Goal: Task Accomplishment & Management: Manage account settings

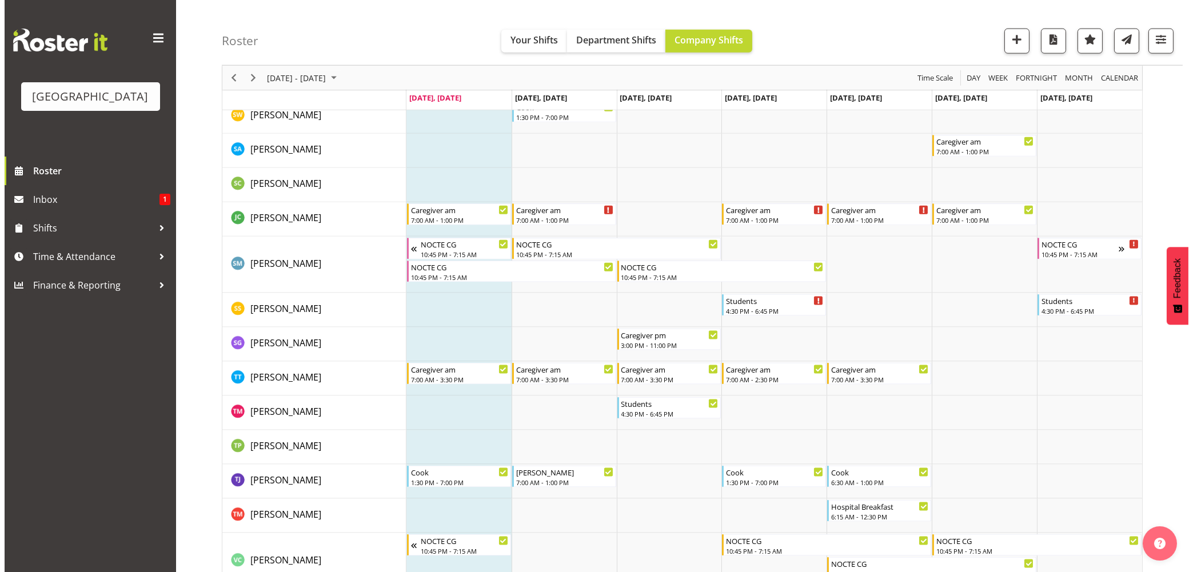
scroll to position [3746, 0]
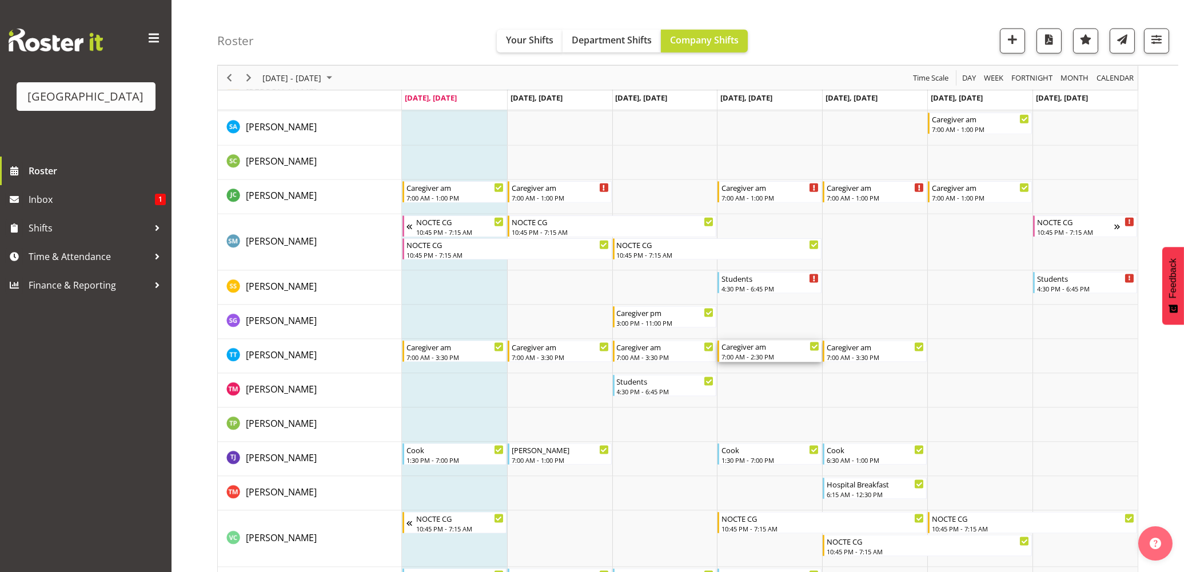
click at [728, 354] on div "7:00 AM - 2:30 PM" at bounding box center [770, 356] width 98 height 9
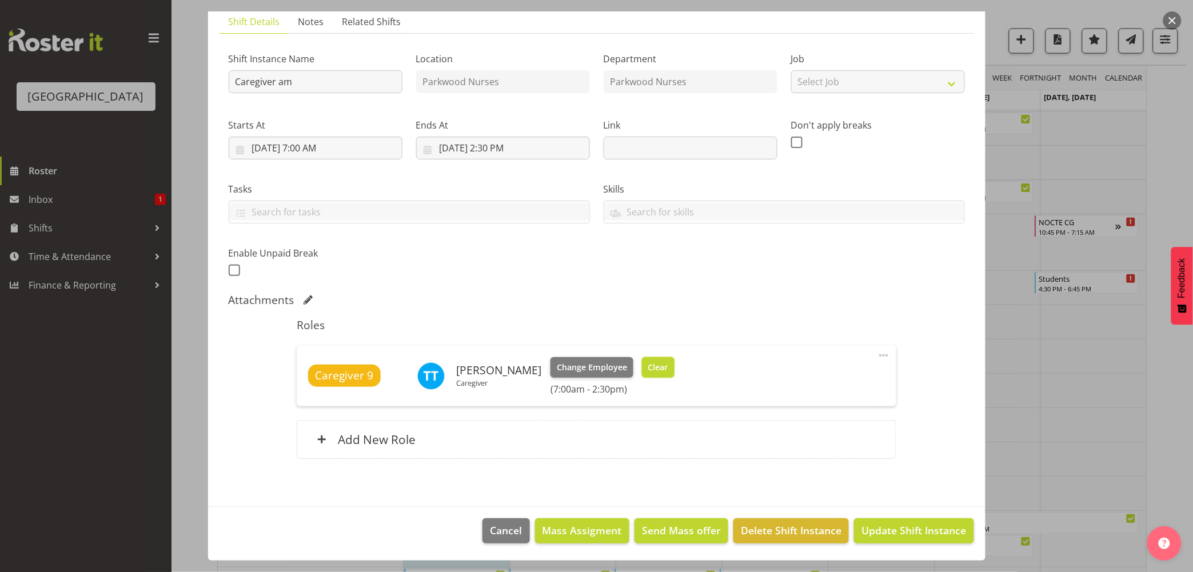
click at [653, 366] on span "Clear" at bounding box center [658, 367] width 20 height 13
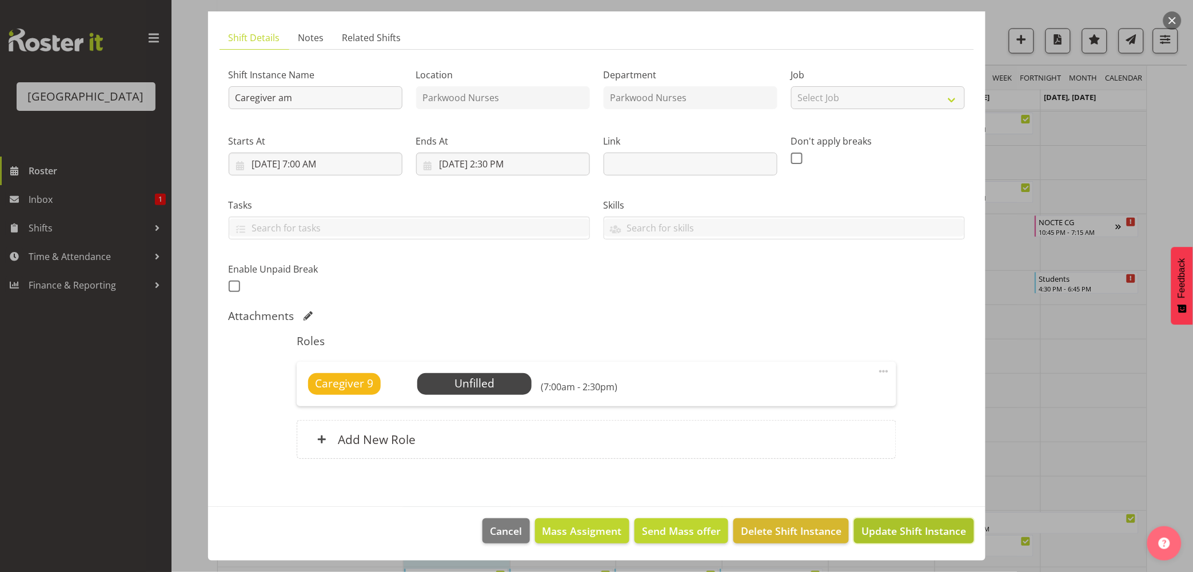
click at [927, 523] on span "Update Shift Instance" at bounding box center [913, 530] width 105 height 15
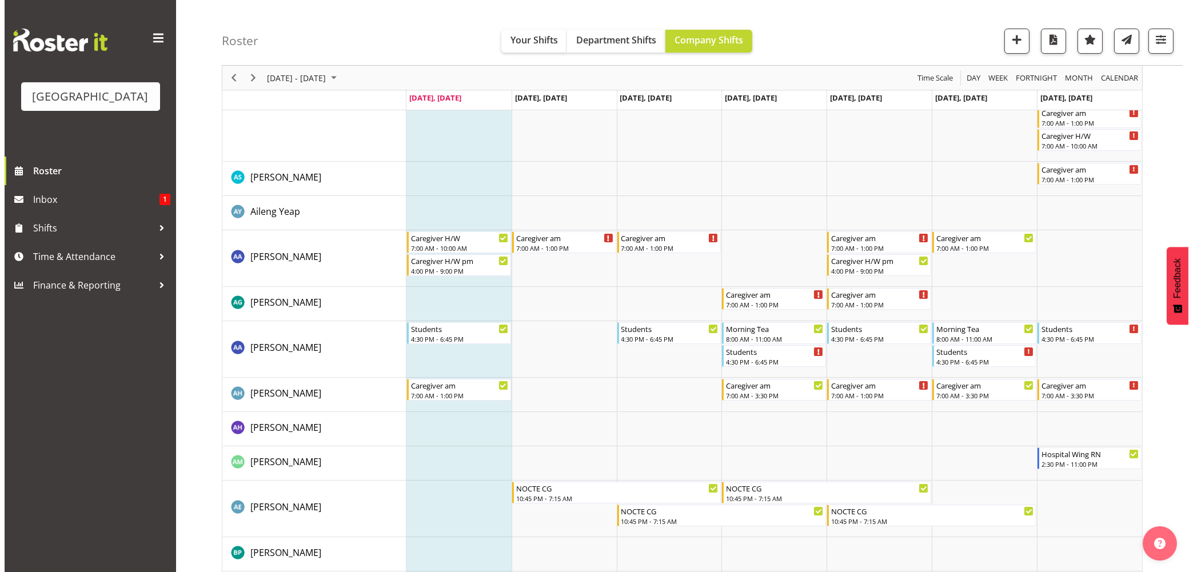
scroll to position [0, 0]
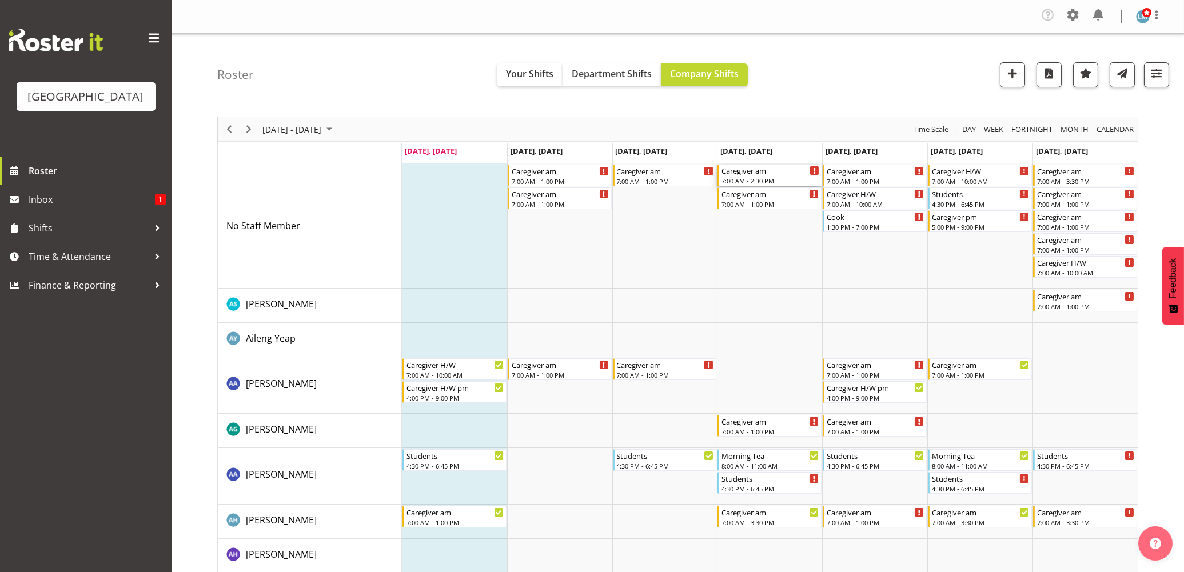
click at [761, 173] on div "Caregiver am" at bounding box center [770, 170] width 98 height 11
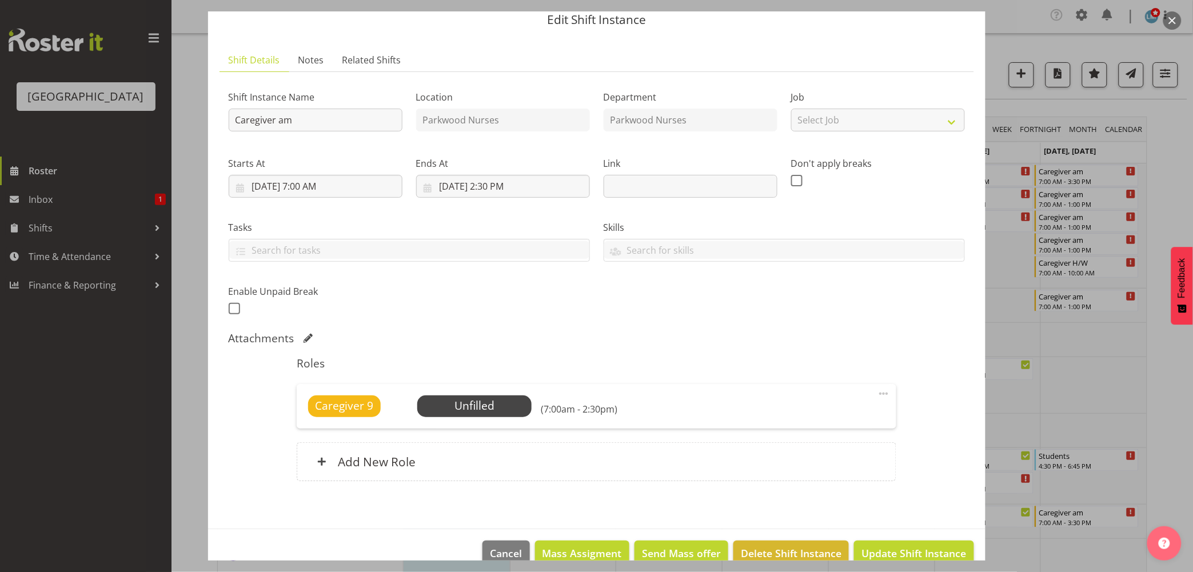
scroll to position [66, 0]
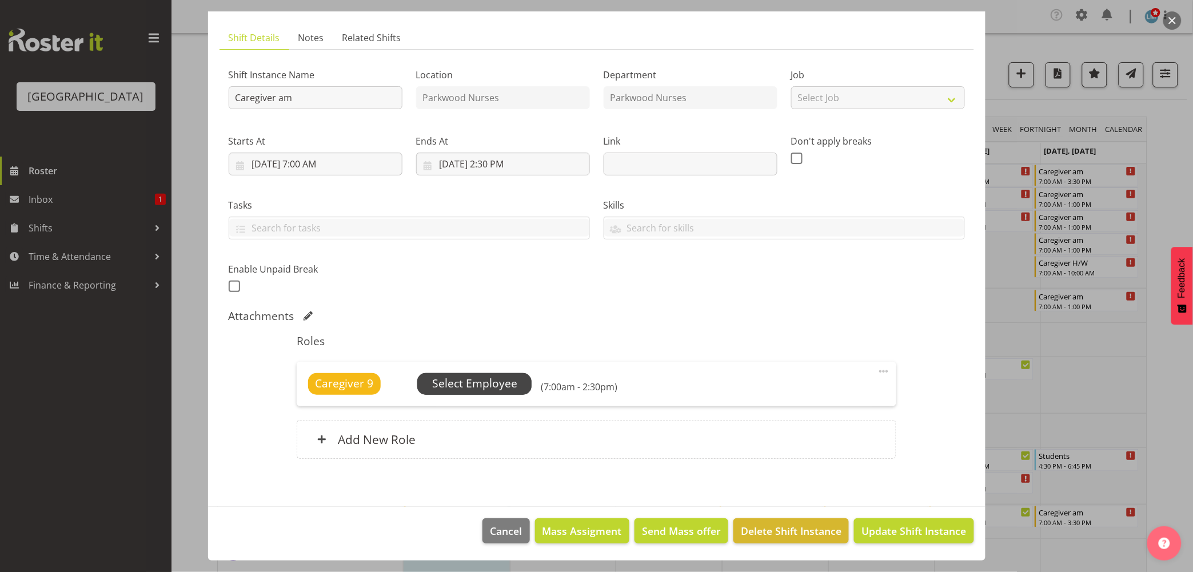
click at [503, 379] on span "Select Employee" at bounding box center [474, 383] width 85 height 17
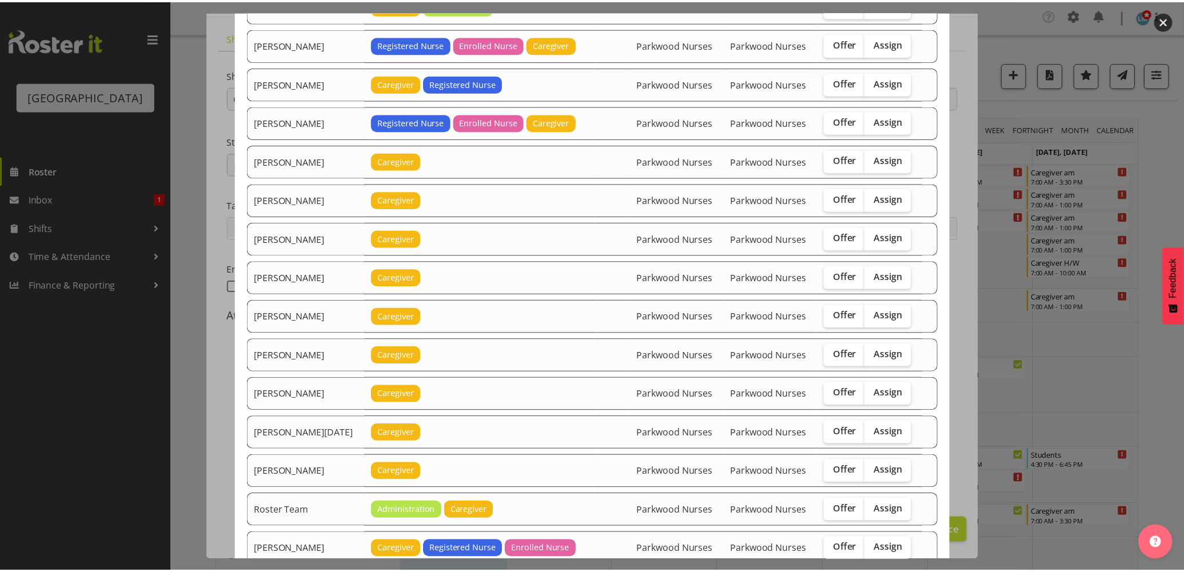
scroll to position [1016, 0]
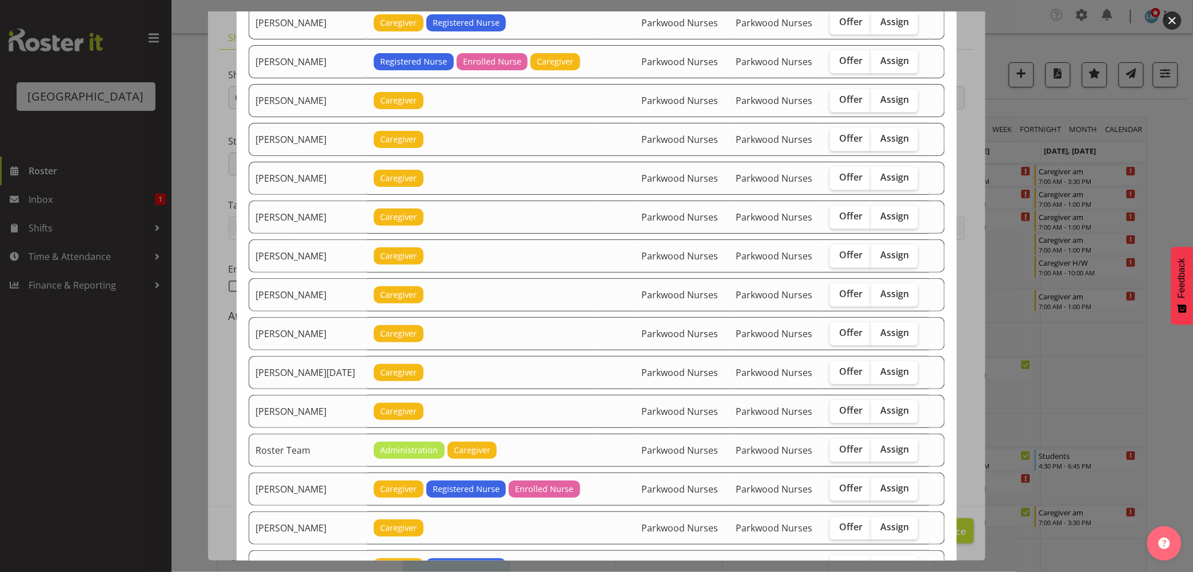
click at [1172, 193] on div at bounding box center [596, 286] width 1193 height 572
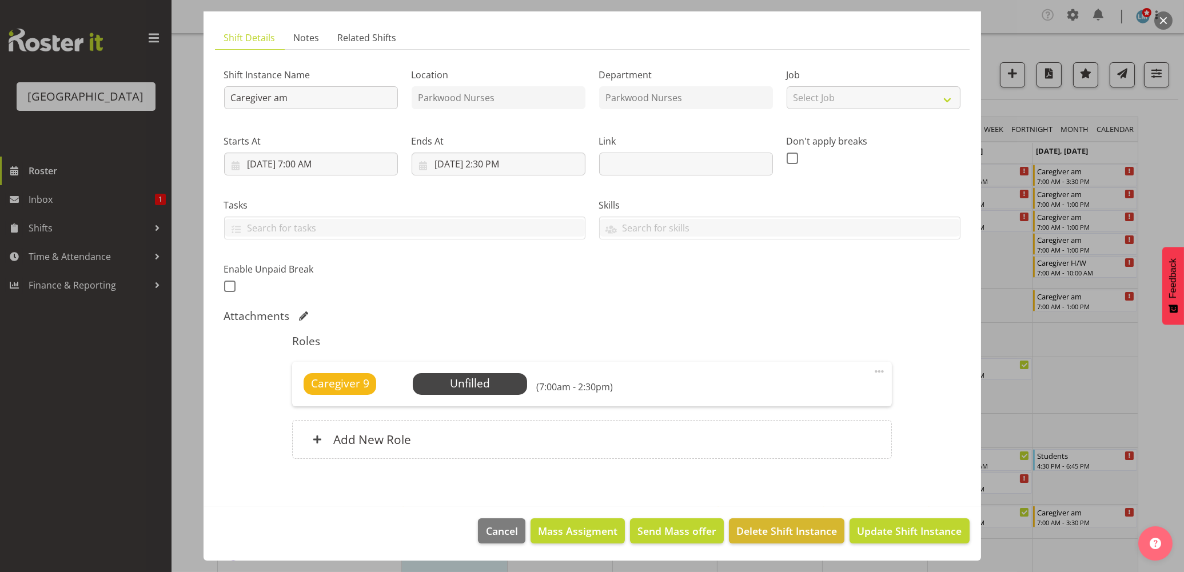
click at [1172, 193] on div at bounding box center [592, 286] width 1184 height 572
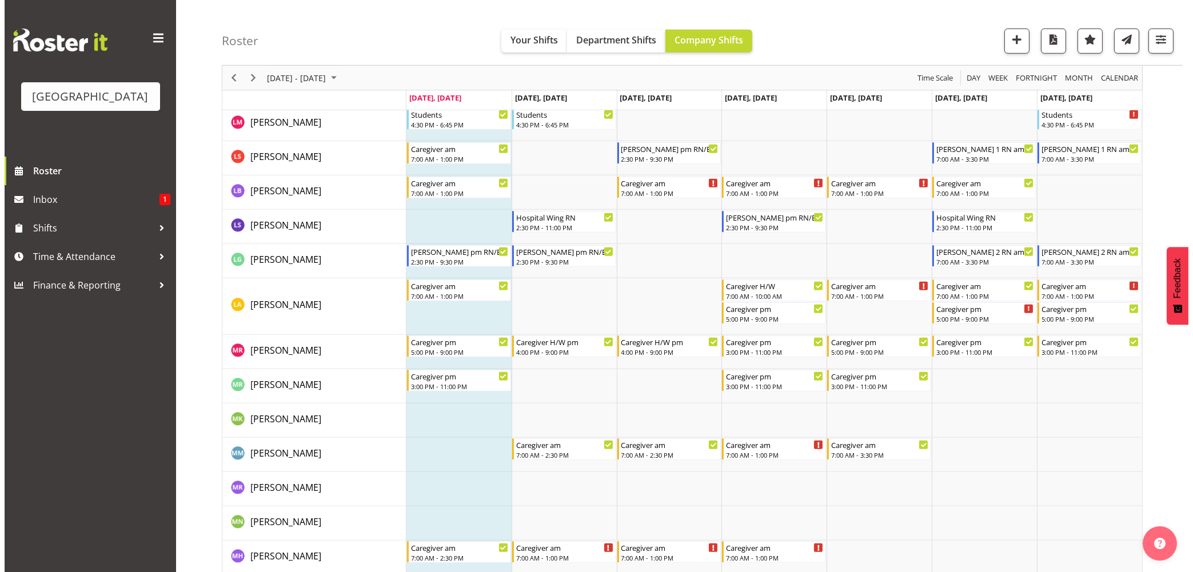
scroll to position [2603, 0]
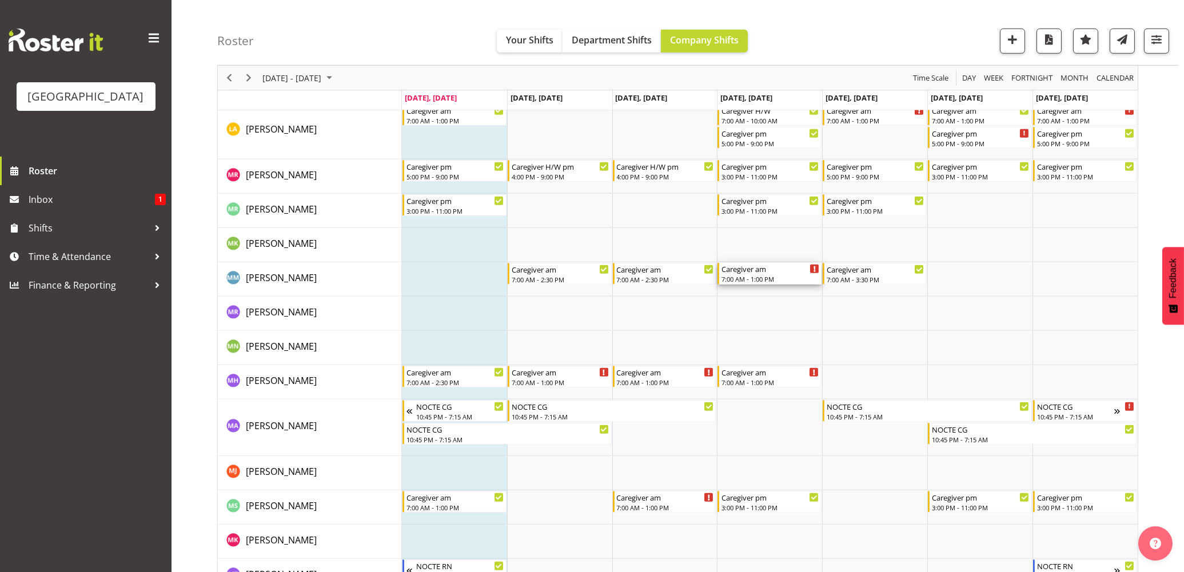
click at [786, 273] on div "Caregiver am" at bounding box center [770, 268] width 98 height 11
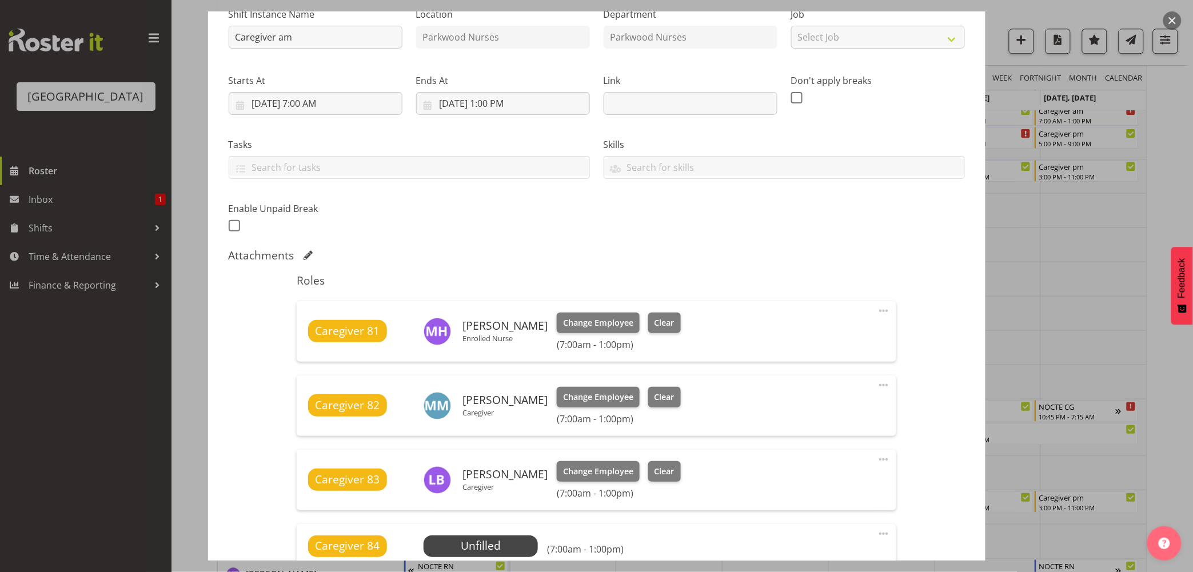
scroll to position [254, 0]
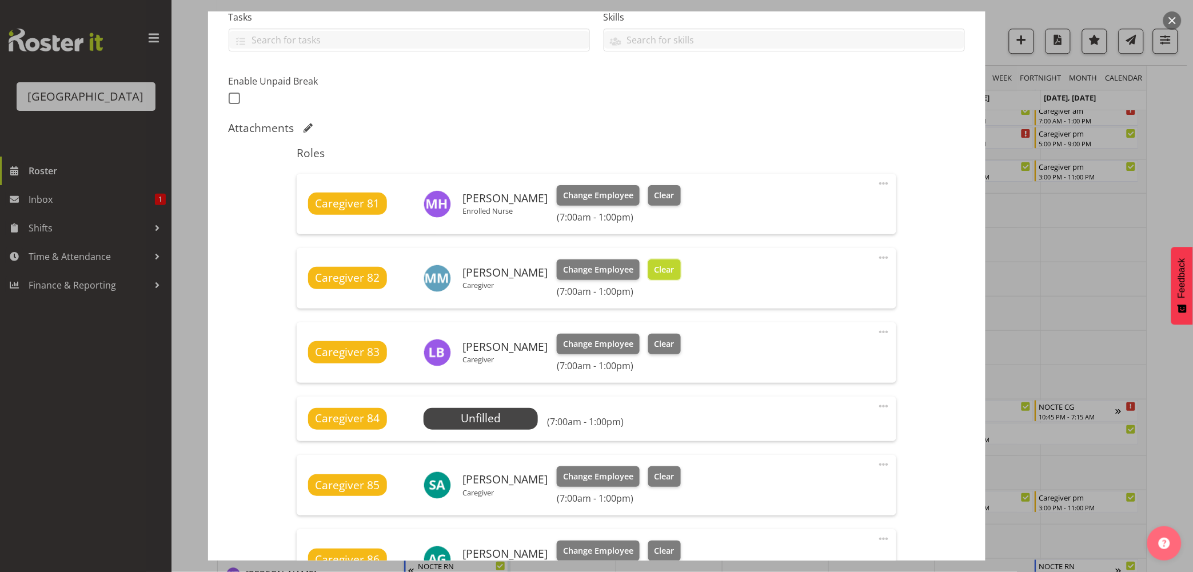
click at [659, 263] on span "Clear" at bounding box center [664, 269] width 20 height 13
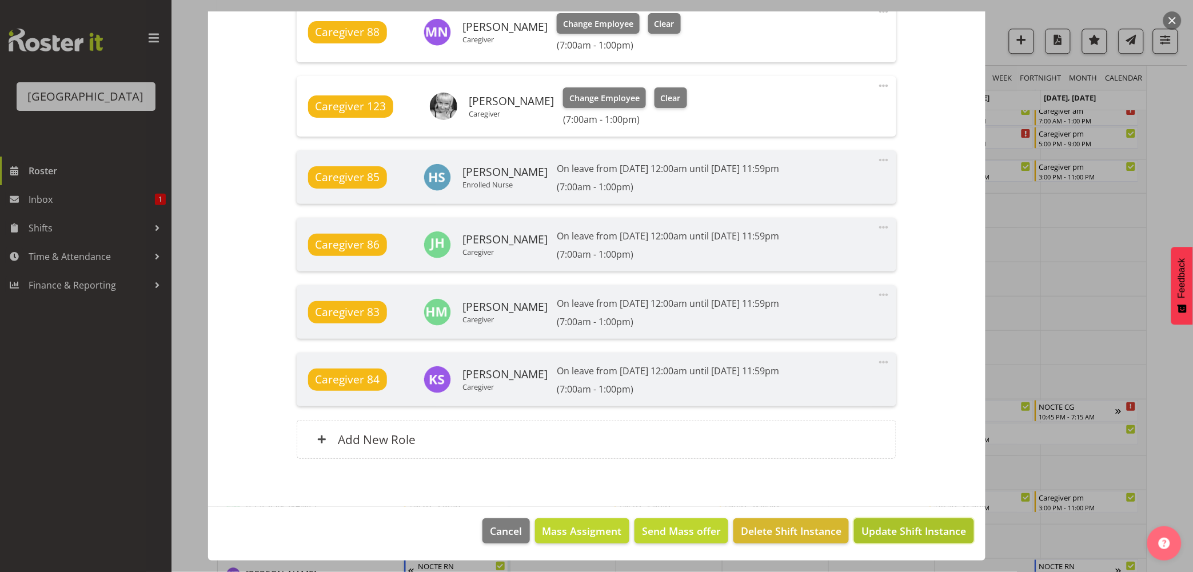
click at [870, 527] on span "Update Shift Instance" at bounding box center [913, 530] width 105 height 15
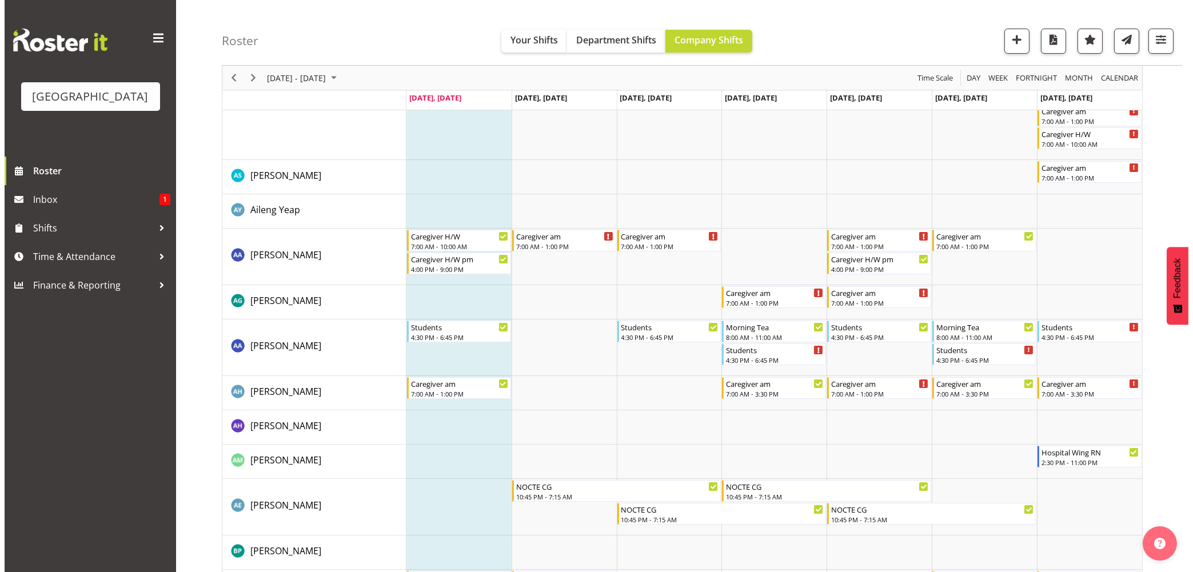
scroll to position [0, 0]
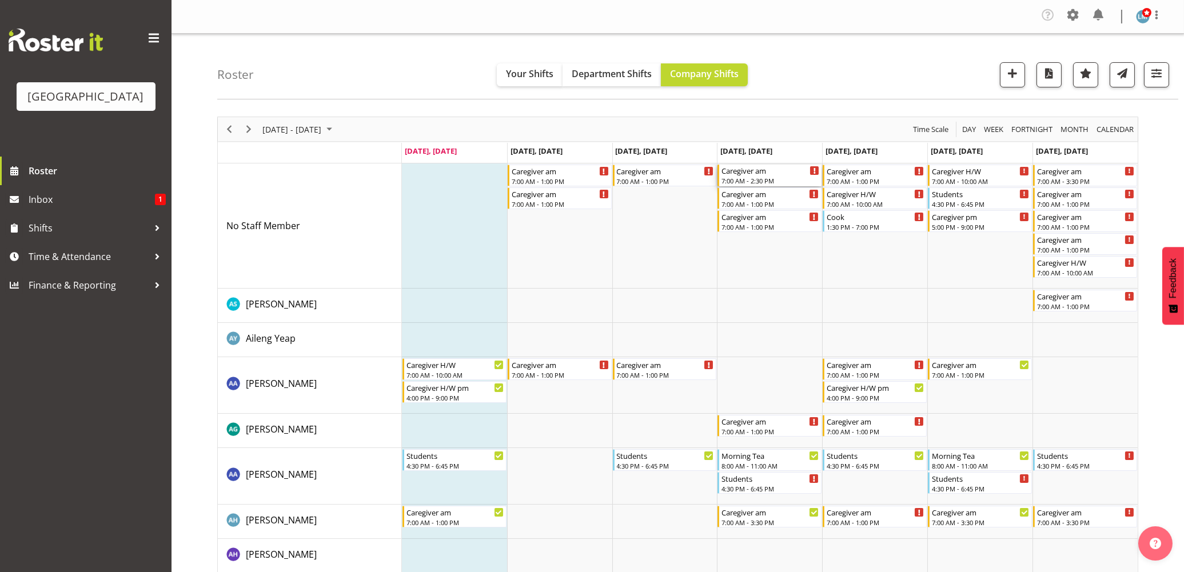
click at [749, 173] on div "Caregiver am" at bounding box center [770, 170] width 98 height 11
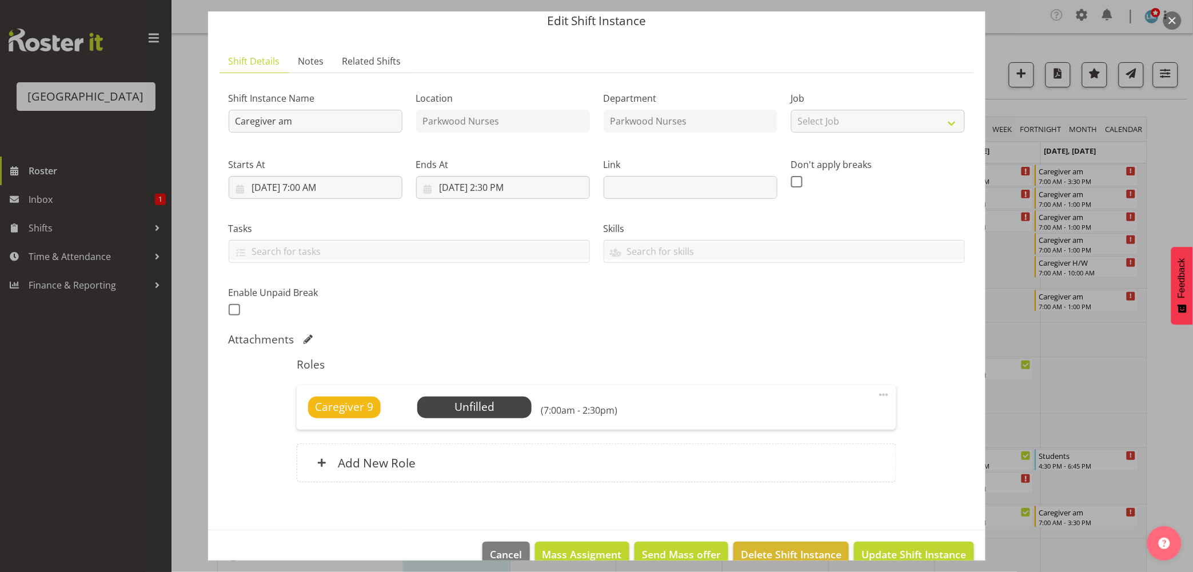
scroll to position [66, 0]
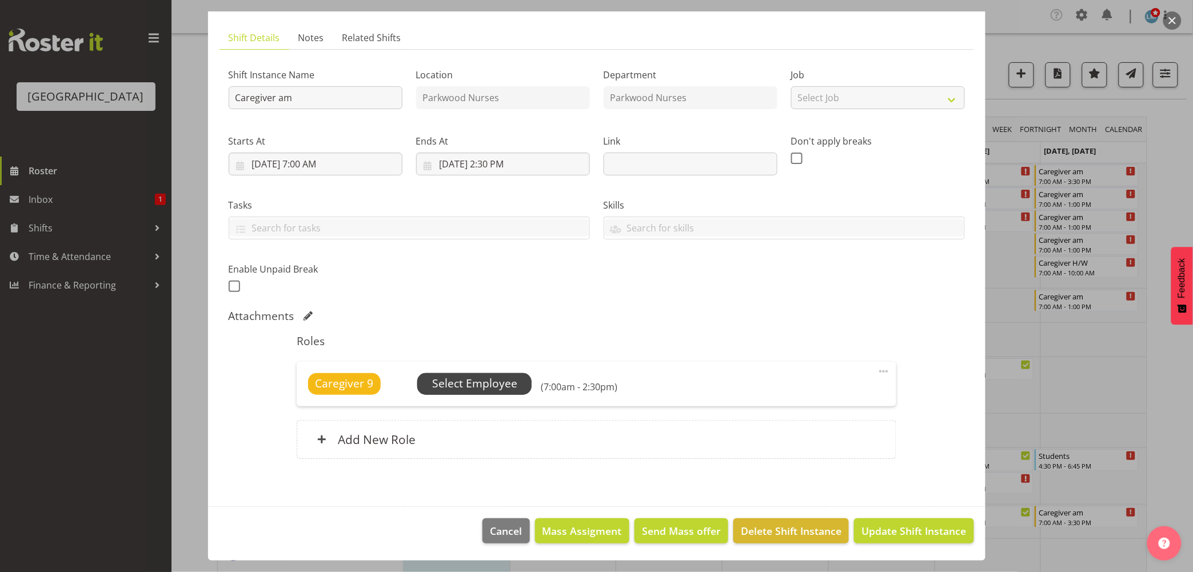
click at [504, 378] on span "Select Employee" at bounding box center [474, 383] width 85 height 17
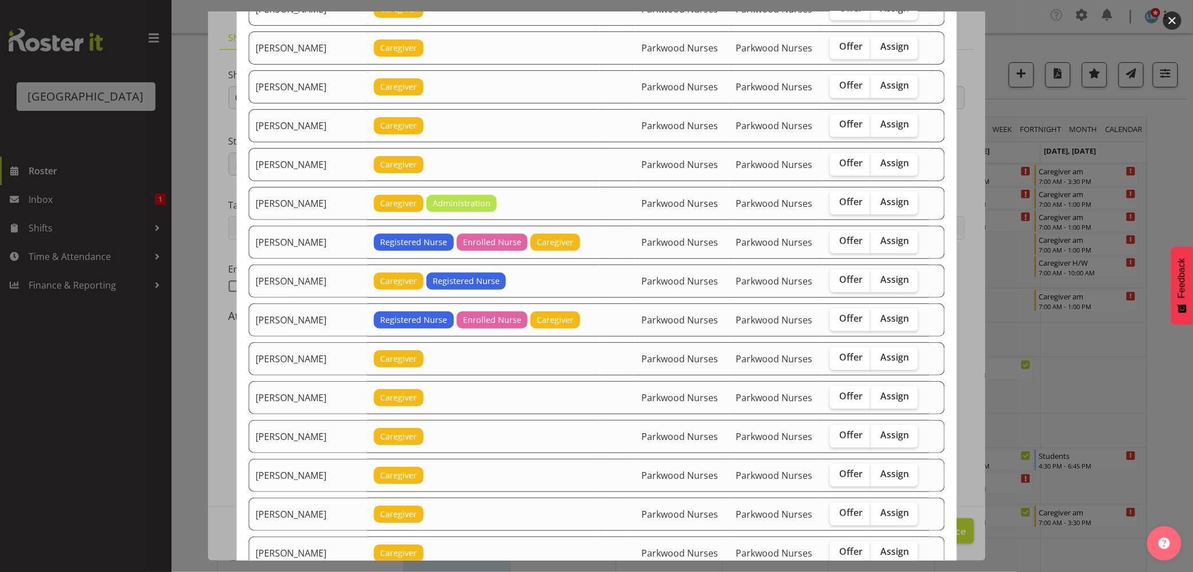
scroll to position [825, 0]
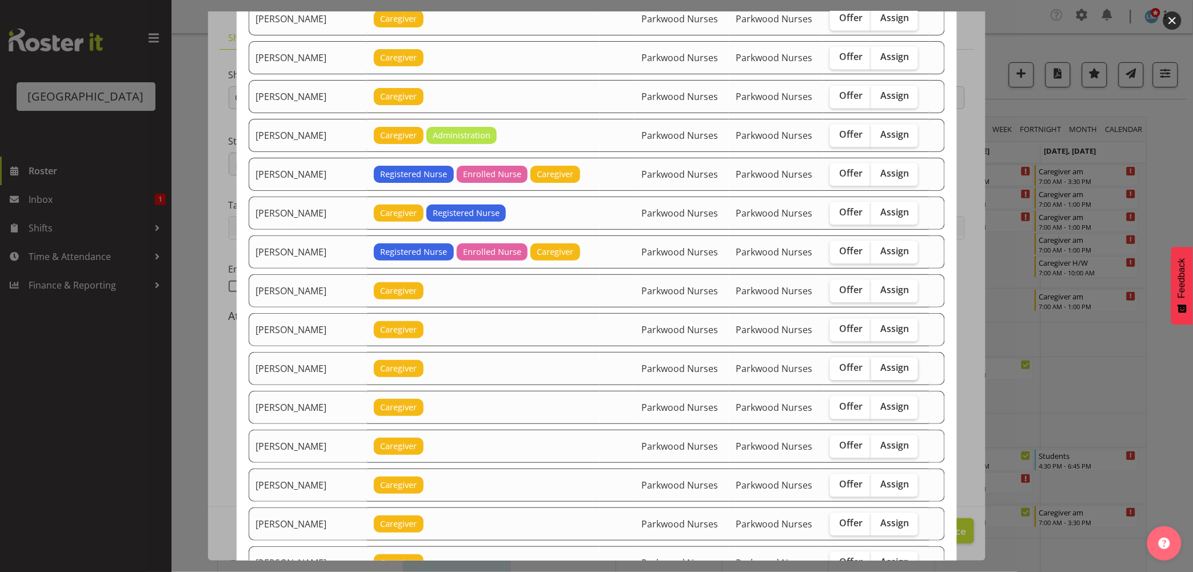
click at [888, 370] on span "Assign" at bounding box center [894, 367] width 29 height 11
click at [878, 370] on input "Assign" at bounding box center [874, 367] width 7 height 7
checkbox input "true"
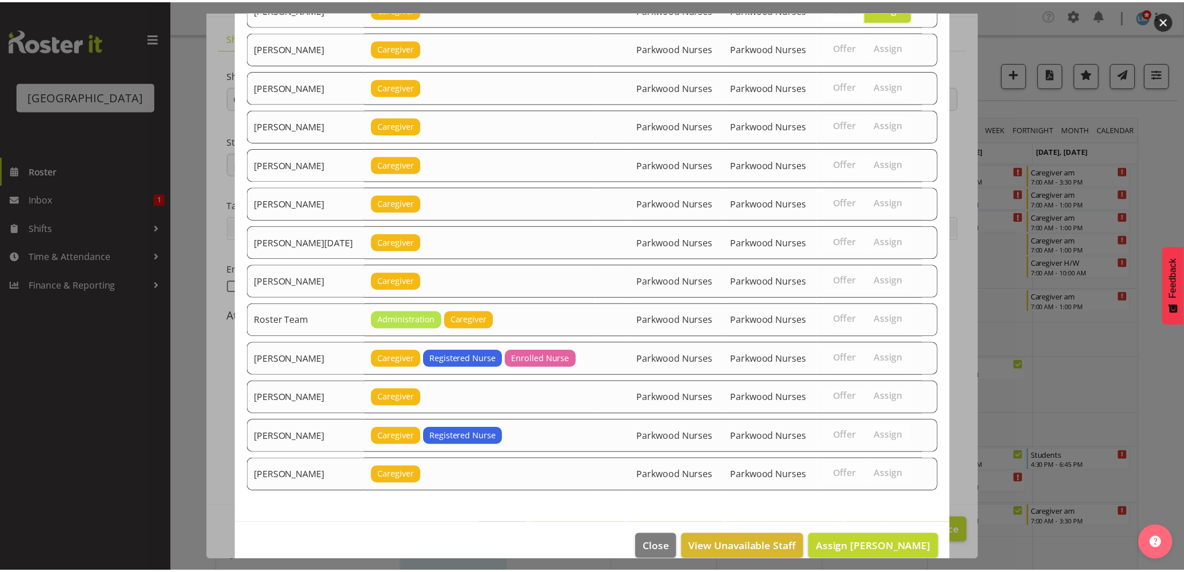
scroll to position [1206, 0]
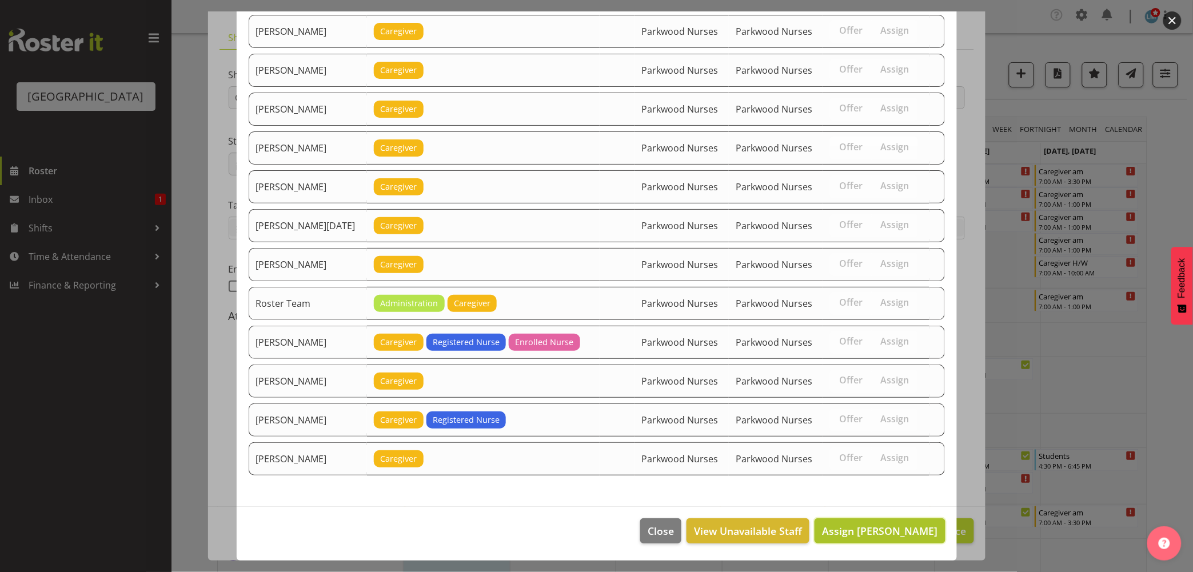
click at [875, 531] on span "Assign [PERSON_NAME]" at bounding box center [879, 531] width 115 height 14
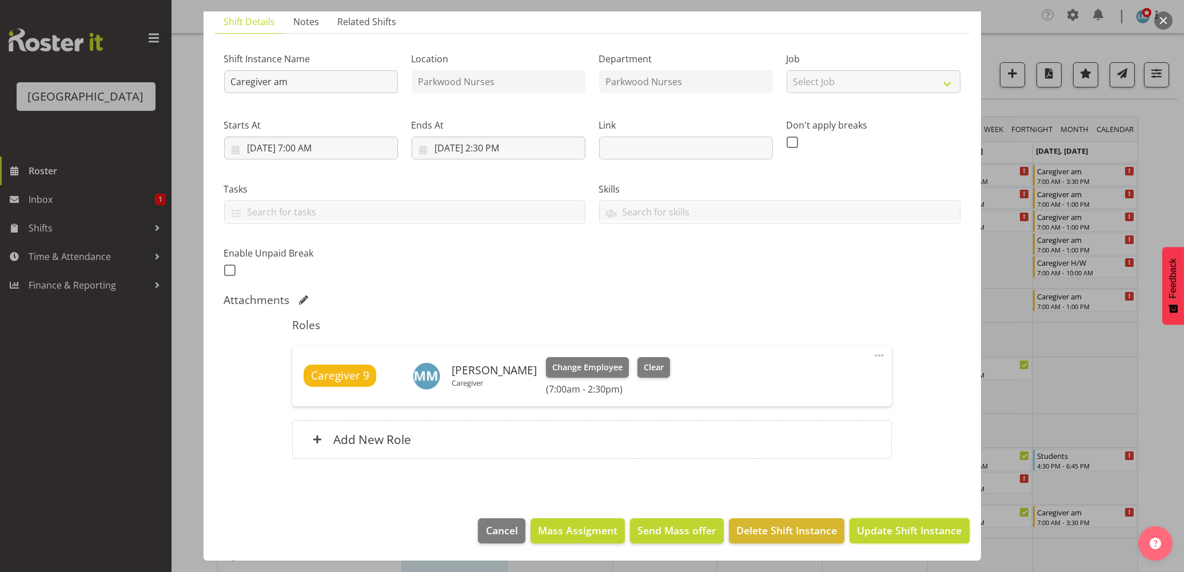
click at [875, 531] on span "Update Shift Instance" at bounding box center [909, 530] width 105 height 15
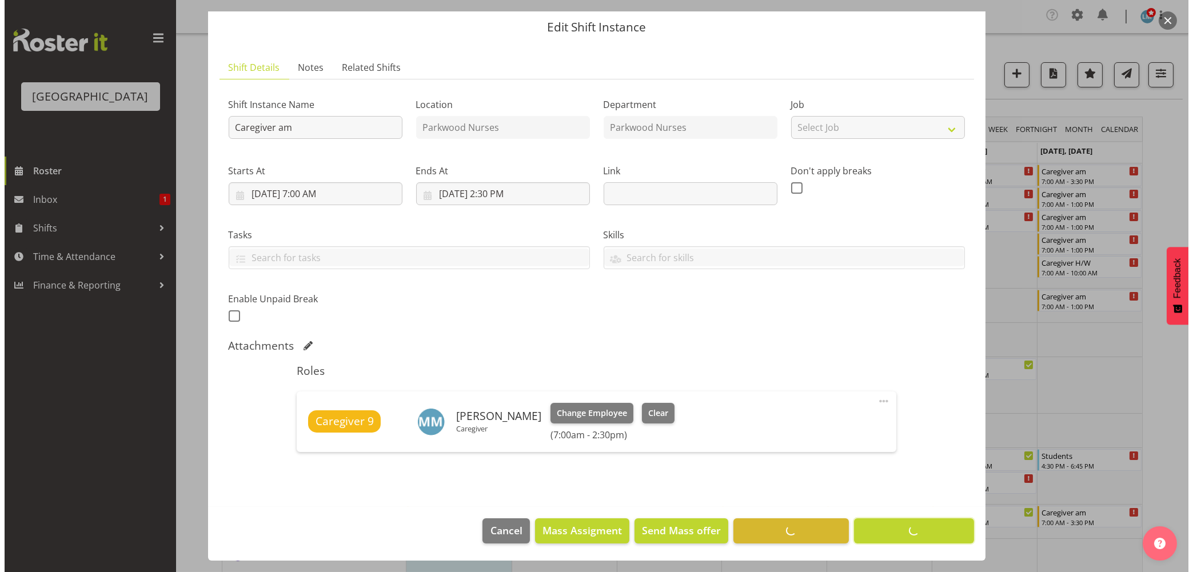
scroll to position [36, 0]
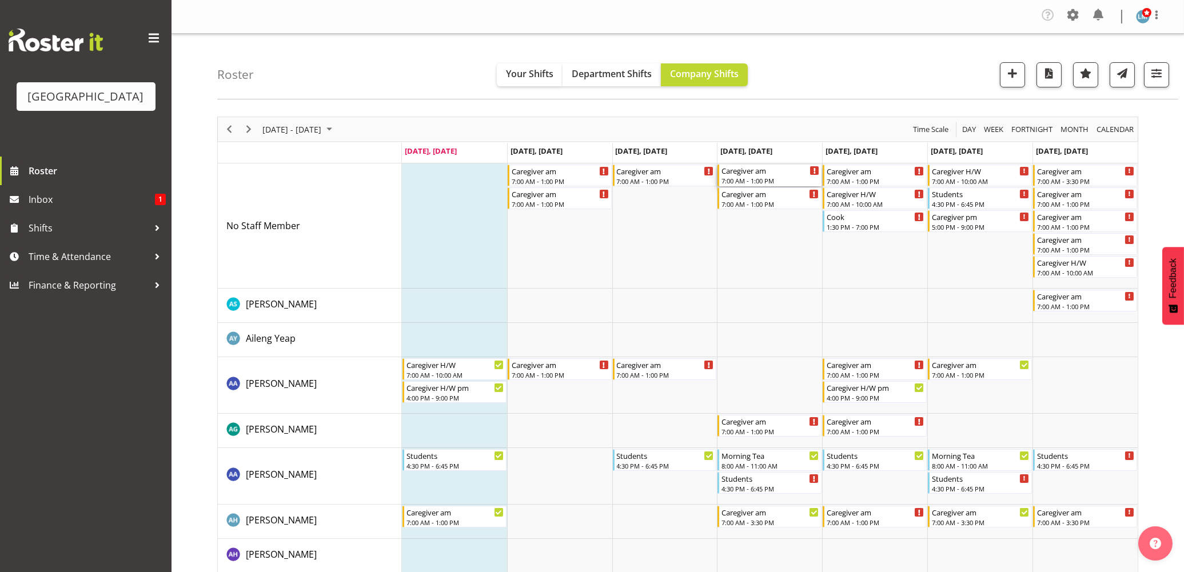
click at [781, 179] on div "7:00 AM - 1:00 PM" at bounding box center [770, 180] width 98 height 9
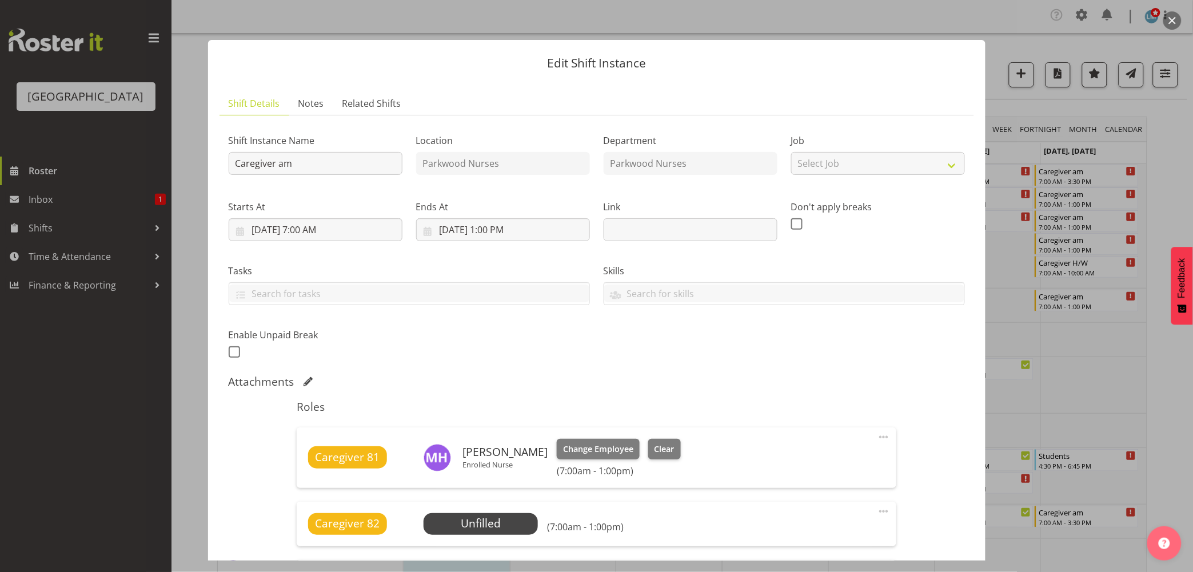
scroll to position [254, 0]
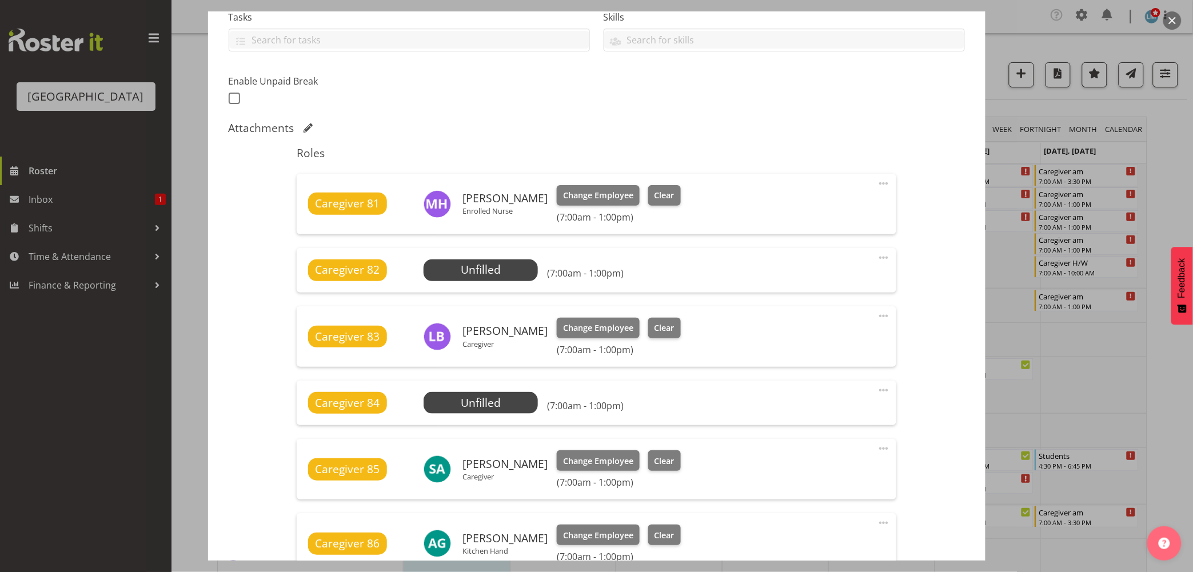
click at [463, 257] on div "Caregiver 82 Unfilled Select Employee (7:00am - 1:00pm) Edit Cover Role Delete" at bounding box center [596, 270] width 599 height 45
click at [465, 271] on span "Select Employee" at bounding box center [480, 270] width 85 height 17
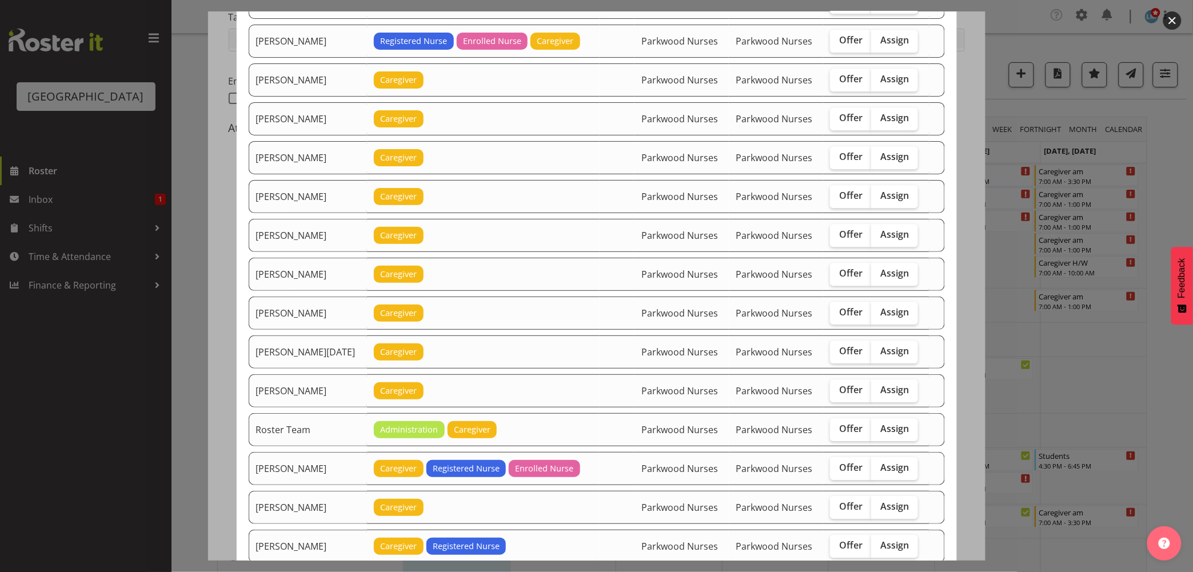
scroll to position [1143, 0]
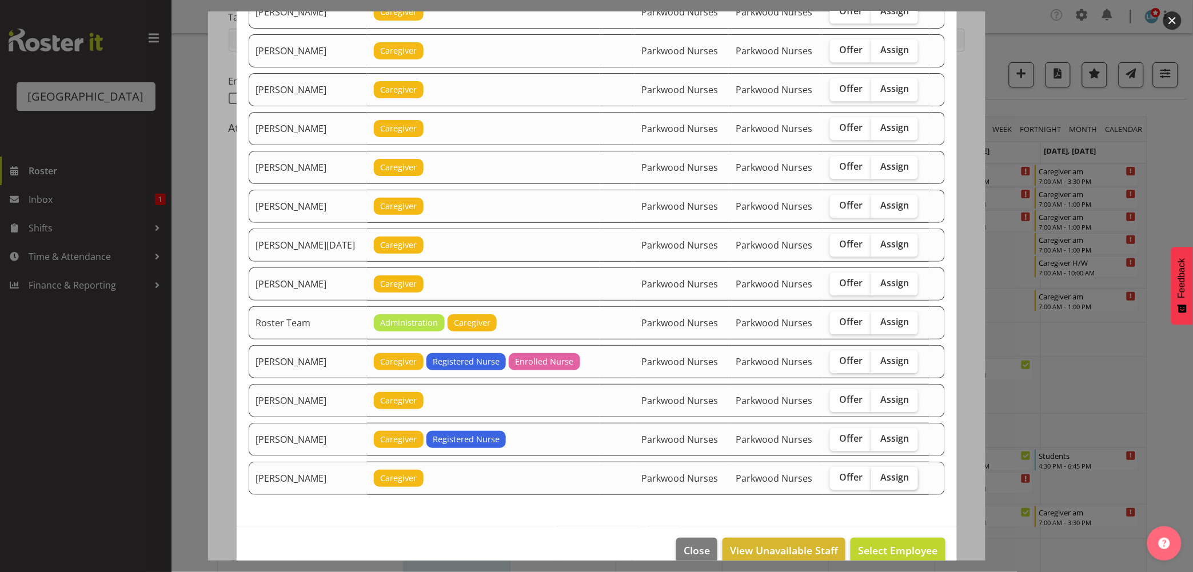
click at [892, 483] on span "Assign" at bounding box center [894, 476] width 29 height 11
click at [878, 481] on input "Assign" at bounding box center [874, 477] width 7 height 7
checkbox input "true"
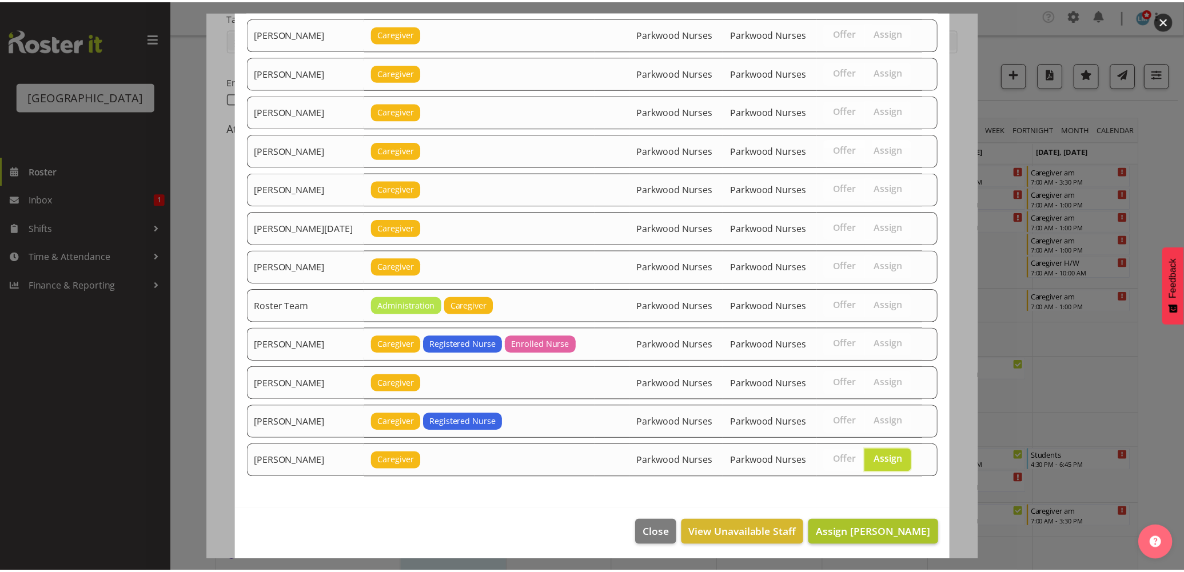
scroll to position [1166, 0]
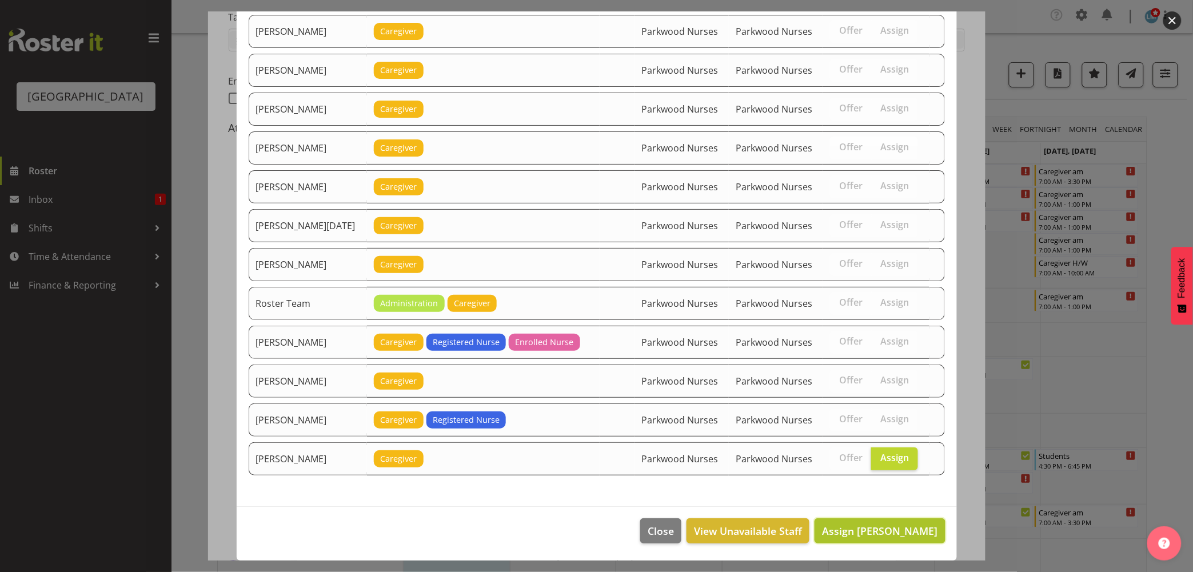
click at [904, 522] on button "Assign [PERSON_NAME]" at bounding box center [879, 530] width 130 height 25
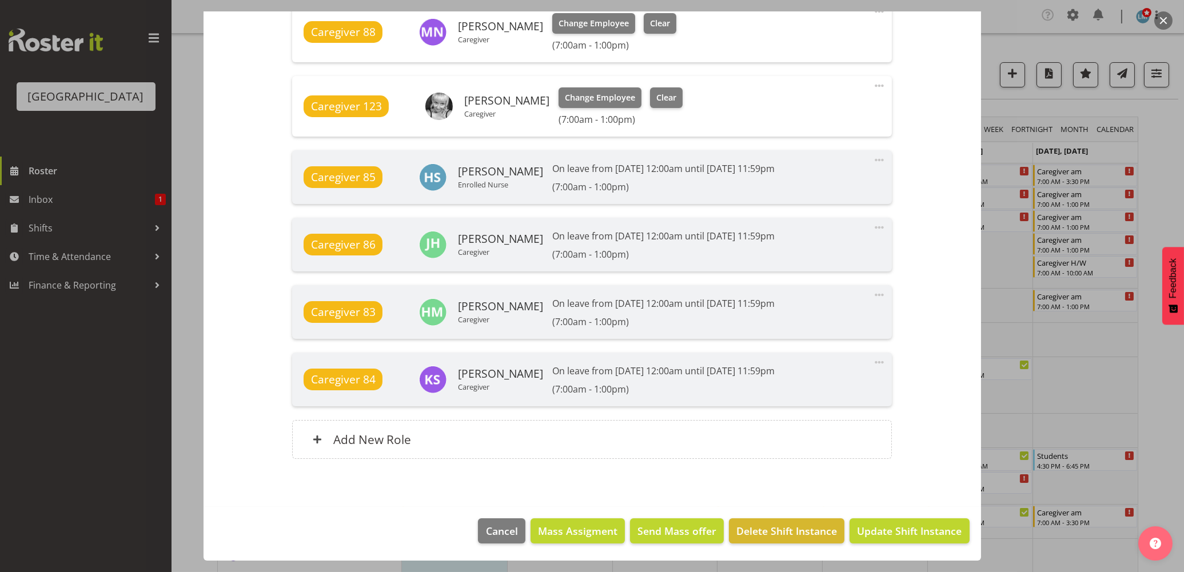
scroll to position [444, 0]
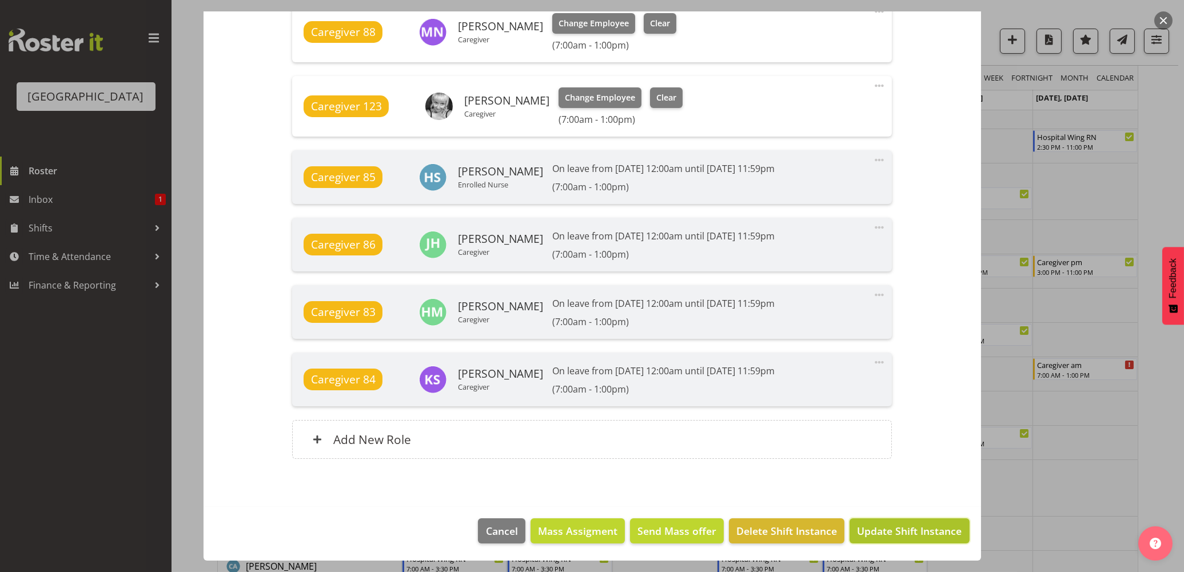
click at [916, 534] on span "Update Shift Instance" at bounding box center [909, 530] width 105 height 15
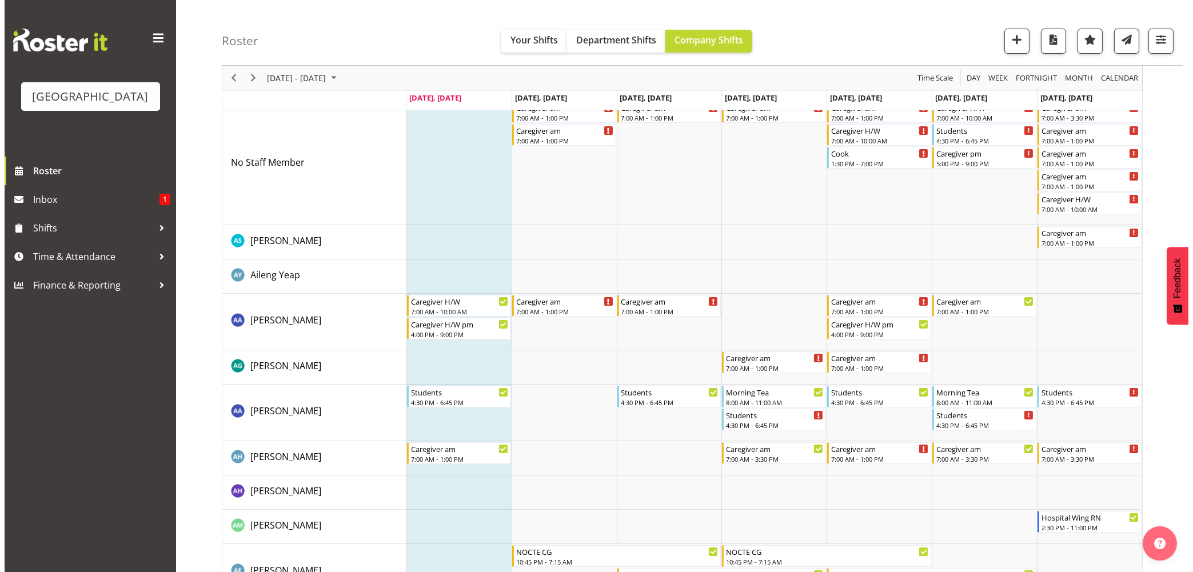
scroll to position [0, 0]
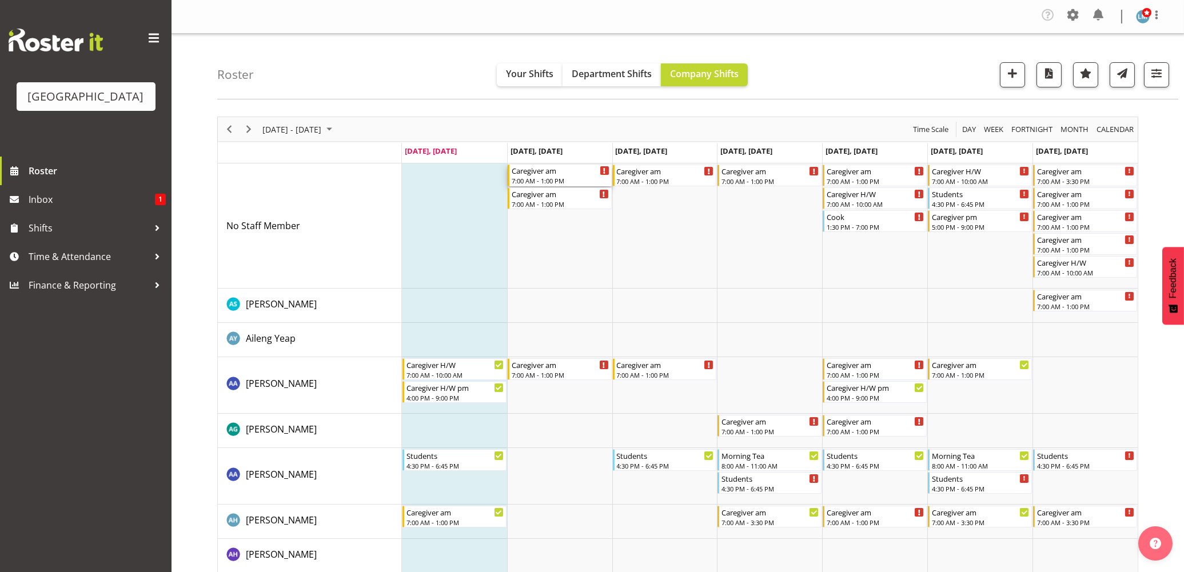
click at [576, 171] on div "Caregiver am" at bounding box center [560, 170] width 98 height 11
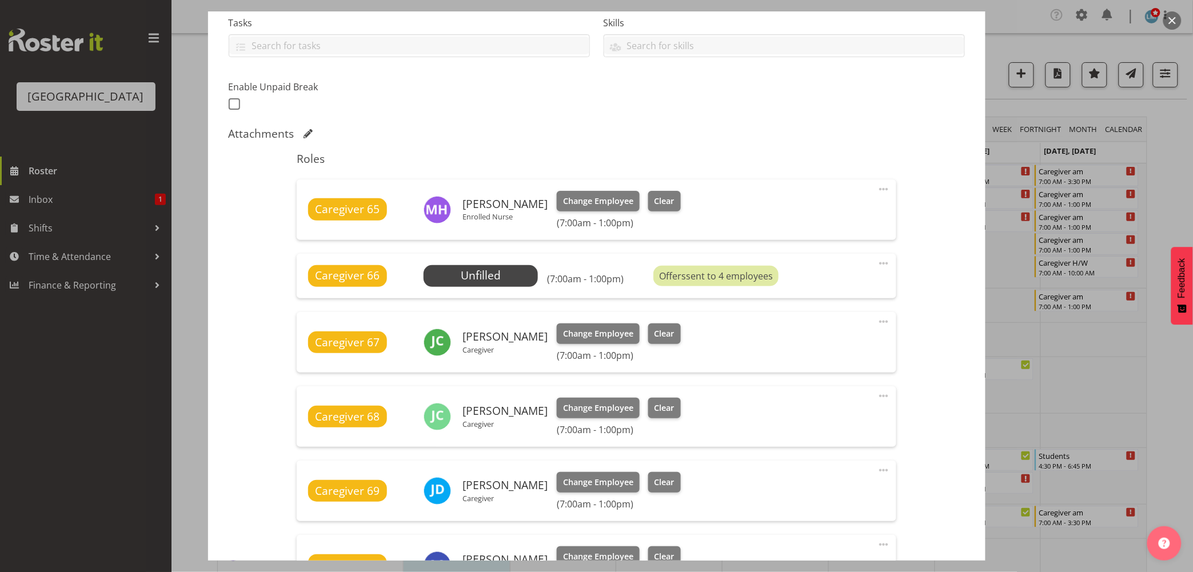
scroll to position [254, 0]
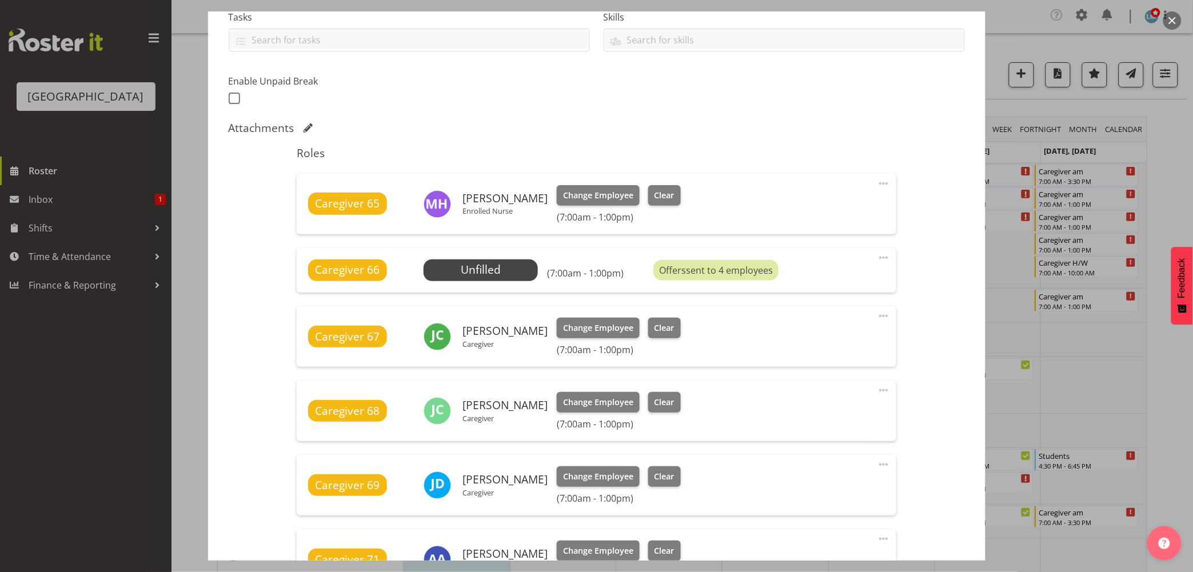
click at [1158, 218] on div at bounding box center [596, 286] width 1193 height 572
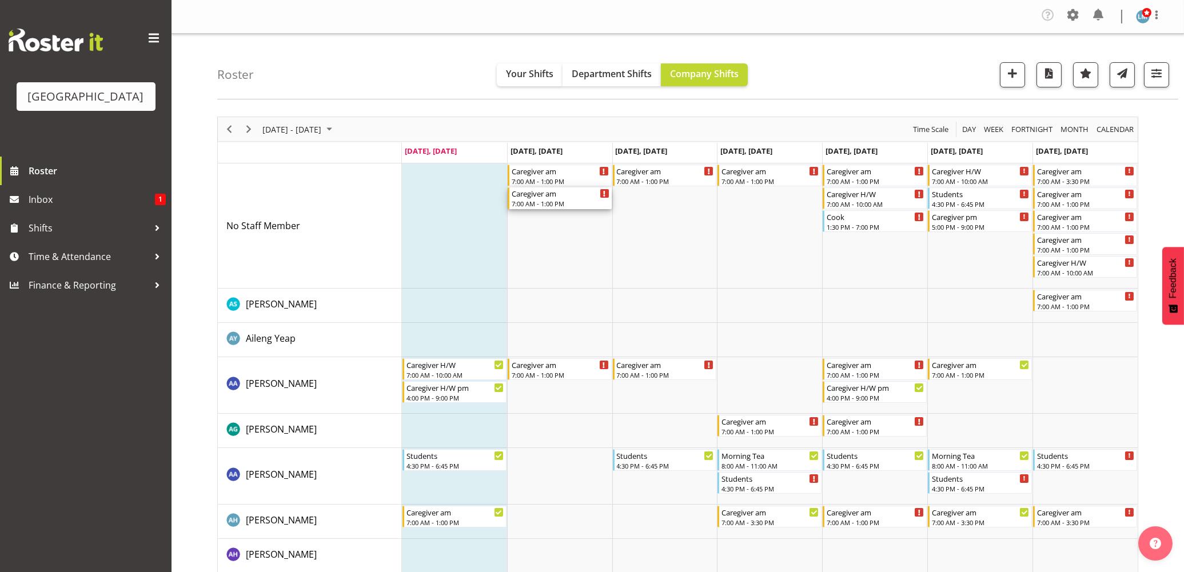
click at [538, 204] on div "7:00 AM - 1:00 PM" at bounding box center [560, 203] width 98 height 9
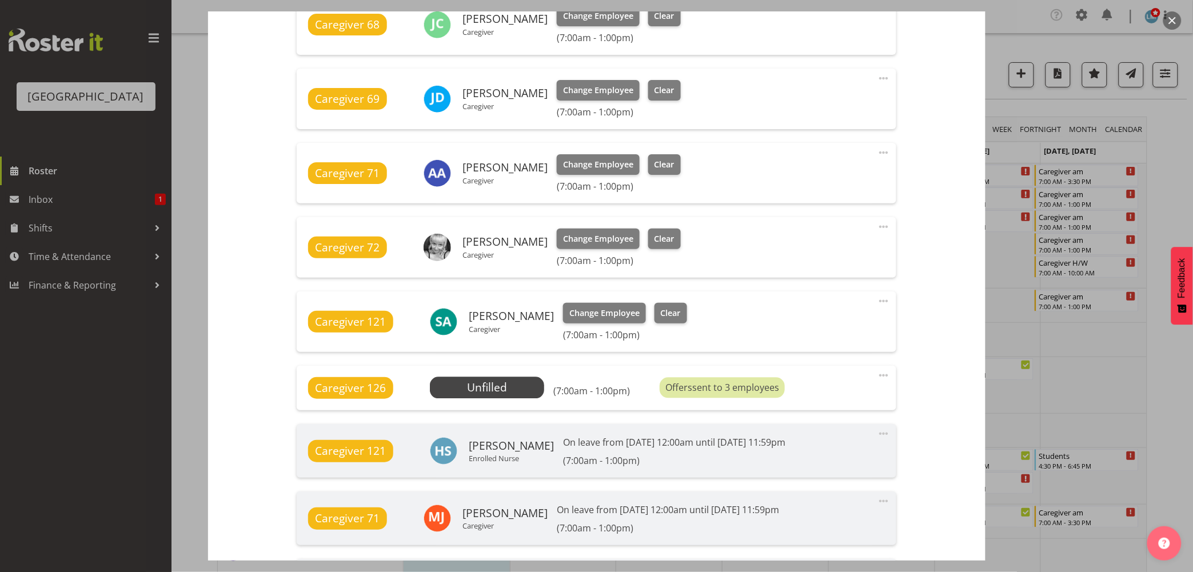
scroll to position [635, 0]
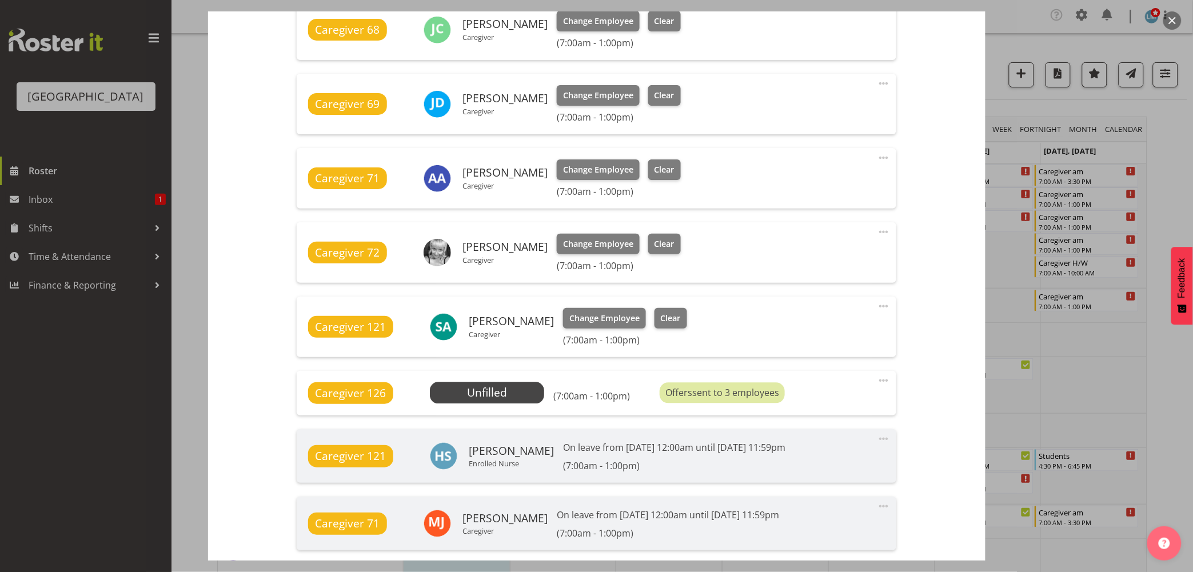
click at [1170, 168] on div at bounding box center [596, 286] width 1193 height 572
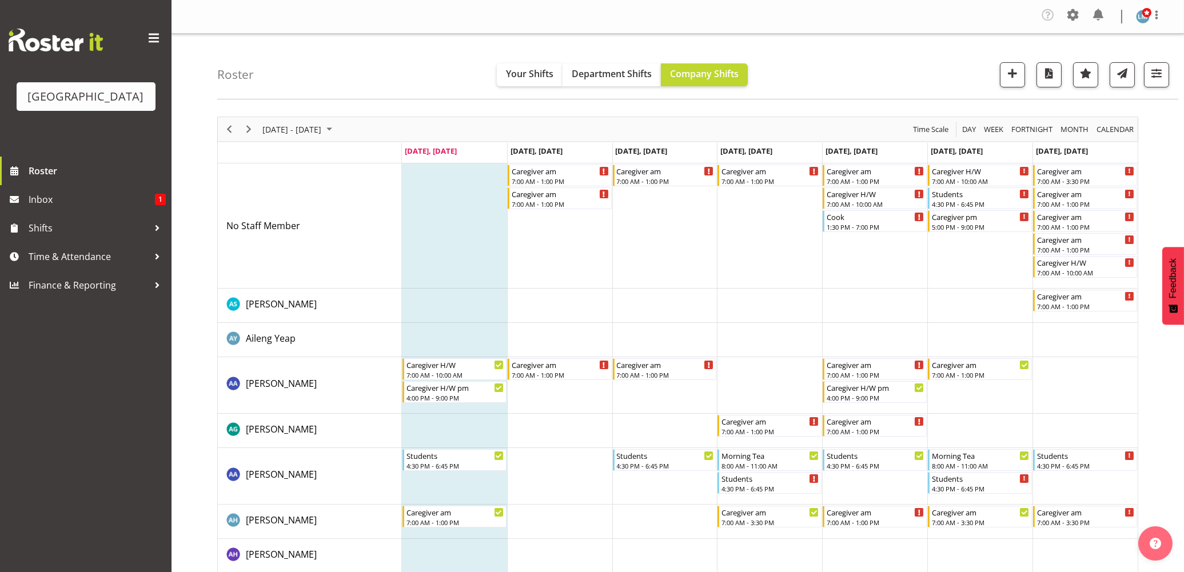
click at [551, 193] on div "Caregiver am" at bounding box center [559, 193] width 97 height 11
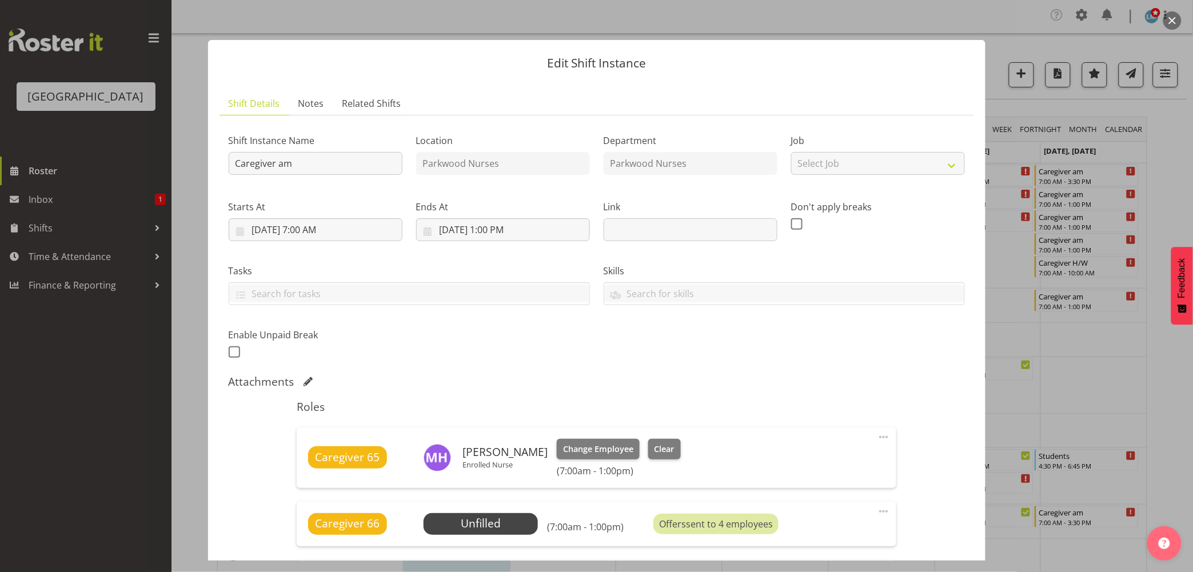
scroll to position [254, 0]
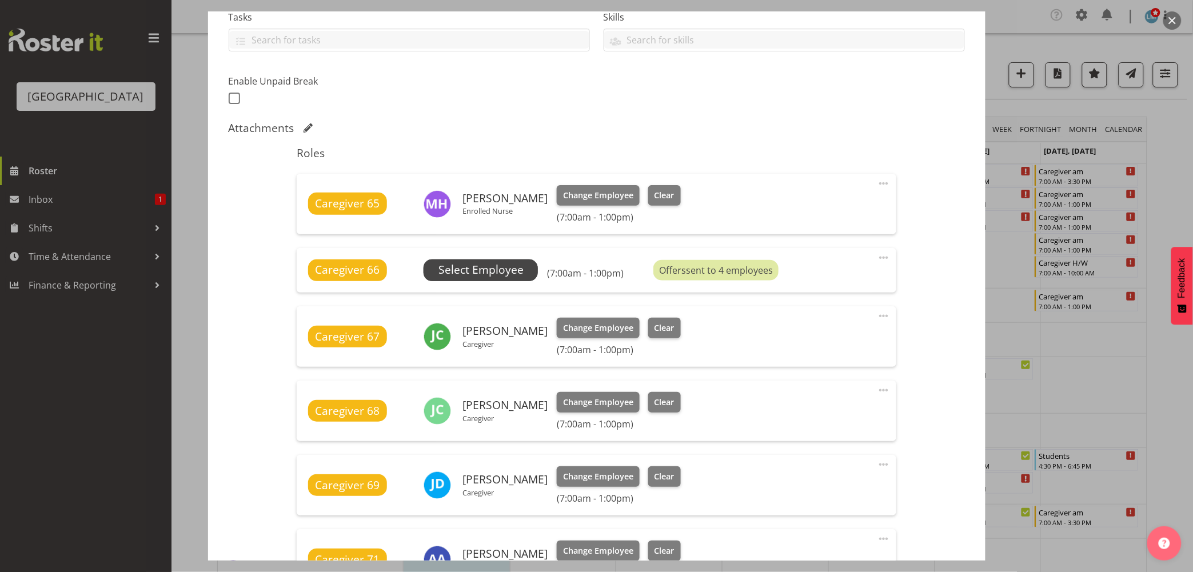
click at [513, 264] on span "Select Employee" at bounding box center [480, 270] width 85 height 17
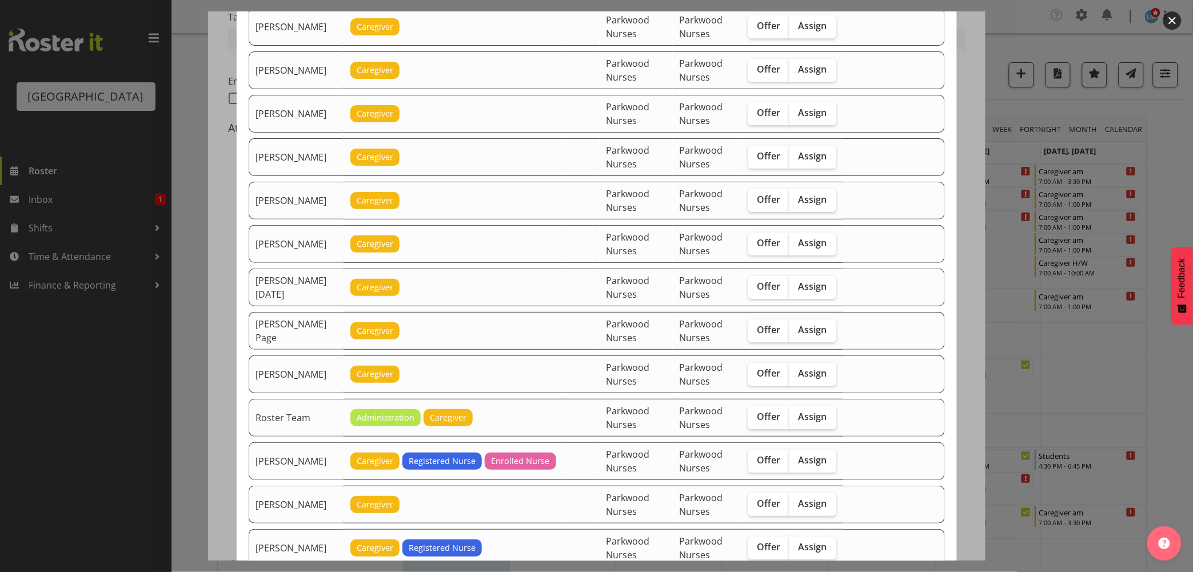
scroll to position [1270, 0]
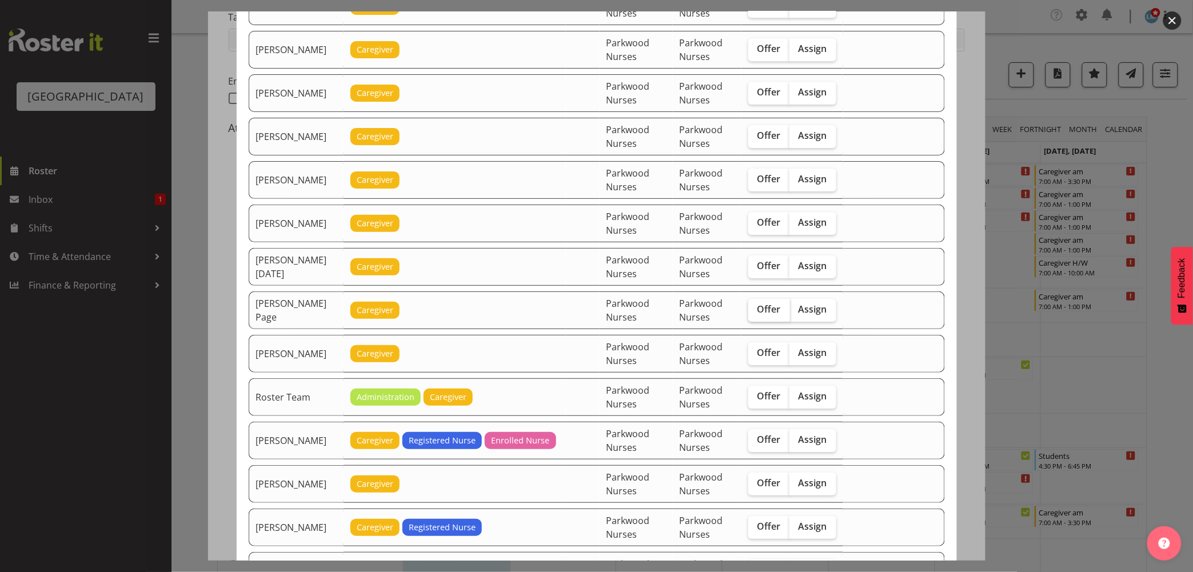
click at [768, 312] on span "Offer" at bounding box center [768, 308] width 23 height 11
click at [756, 312] on input "Offer" at bounding box center [751, 309] width 7 height 7
checkbox input "true"
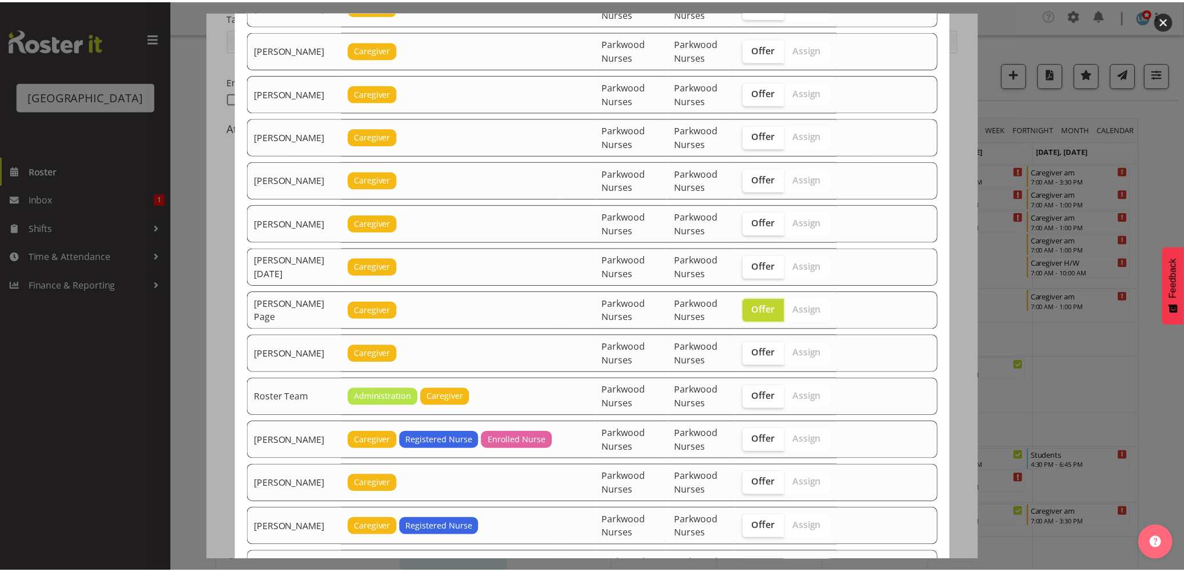
scroll to position [1389, 0]
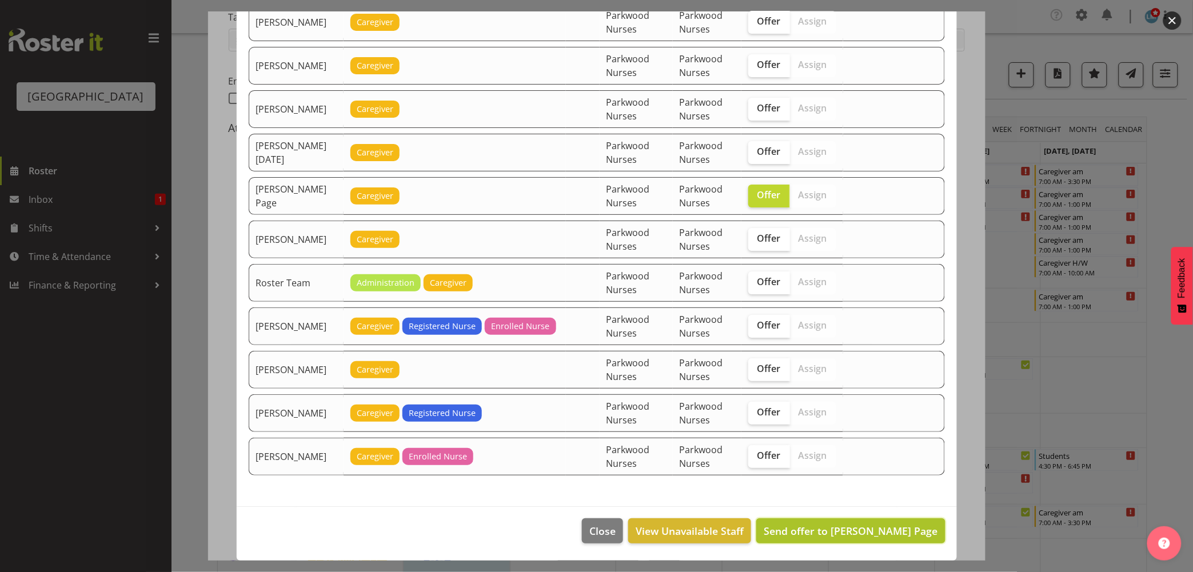
click at [865, 533] on span "Send offer to [PERSON_NAME] Page" at bounding box center [851, 531] width 174 height 14
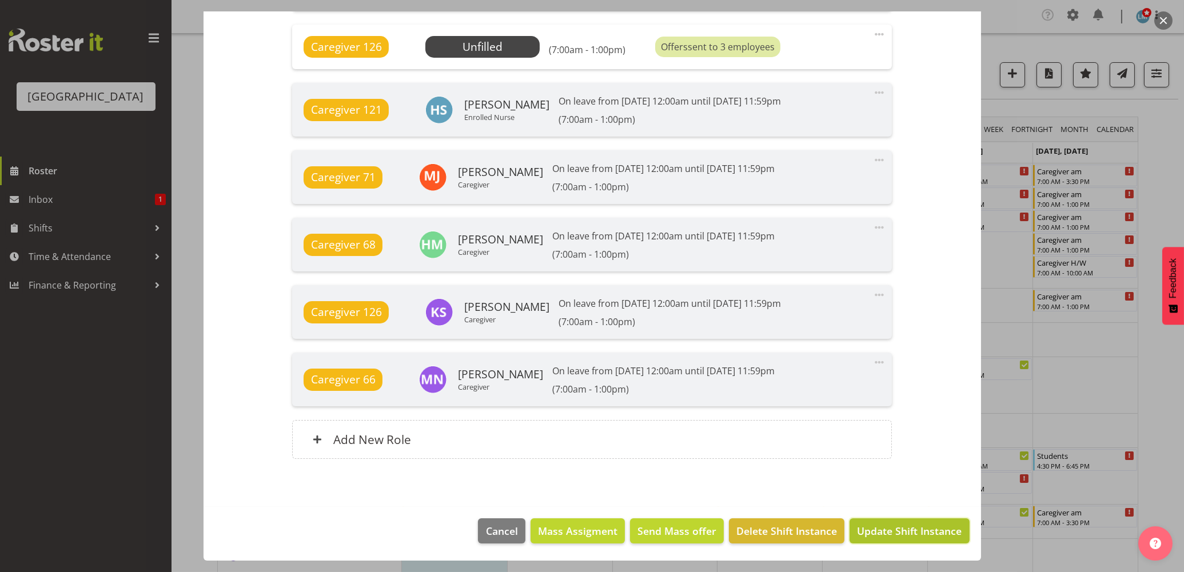
click at [929, 528] on span "Update Shift Instance" at bounding box center [909, 530] width 105 height 15
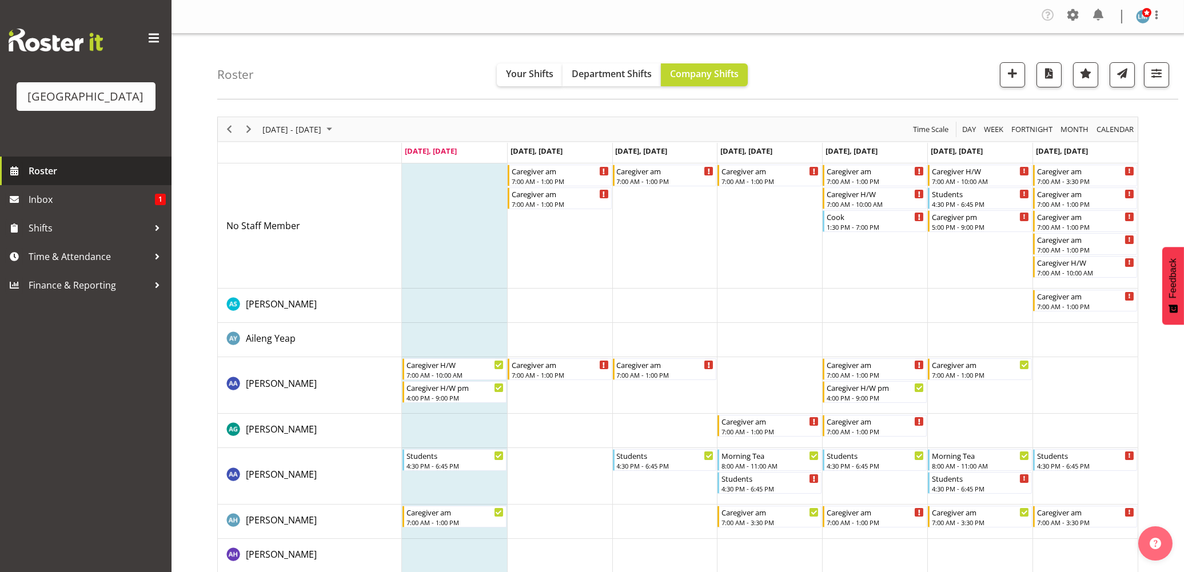
click at [43, 179] on span "Roster" at bounding box center [97, 170] width 137 height 17
click at [1158, 16] on span at bounding box center [1156, 15] width 14 height 14
click at [1118, 69] on link "Log Out" at bounding box center [1108, 63] width 110 height 21
